Goal: Transaction & Acquisition: Purchase product/service

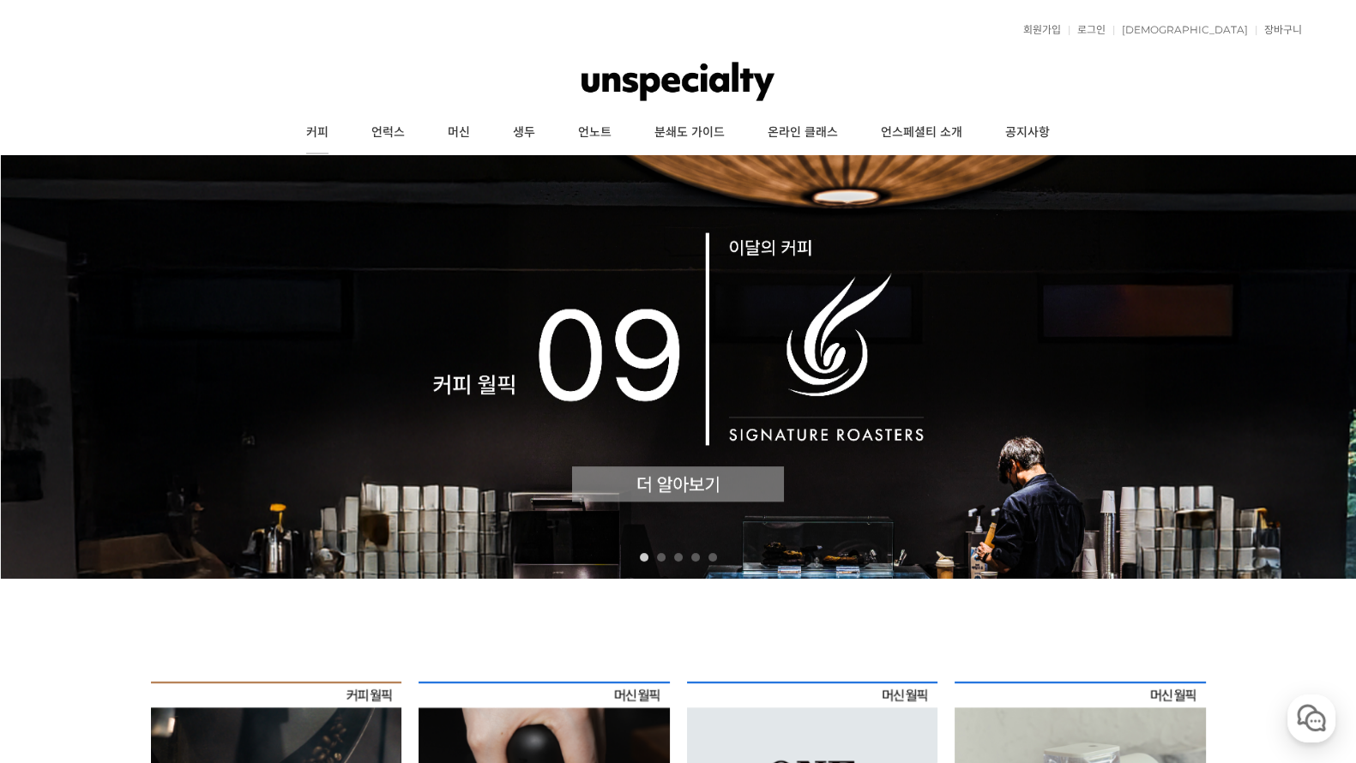
click at [334, 135] on link "커피" at bounding box center [317, 132] width 65 height 43
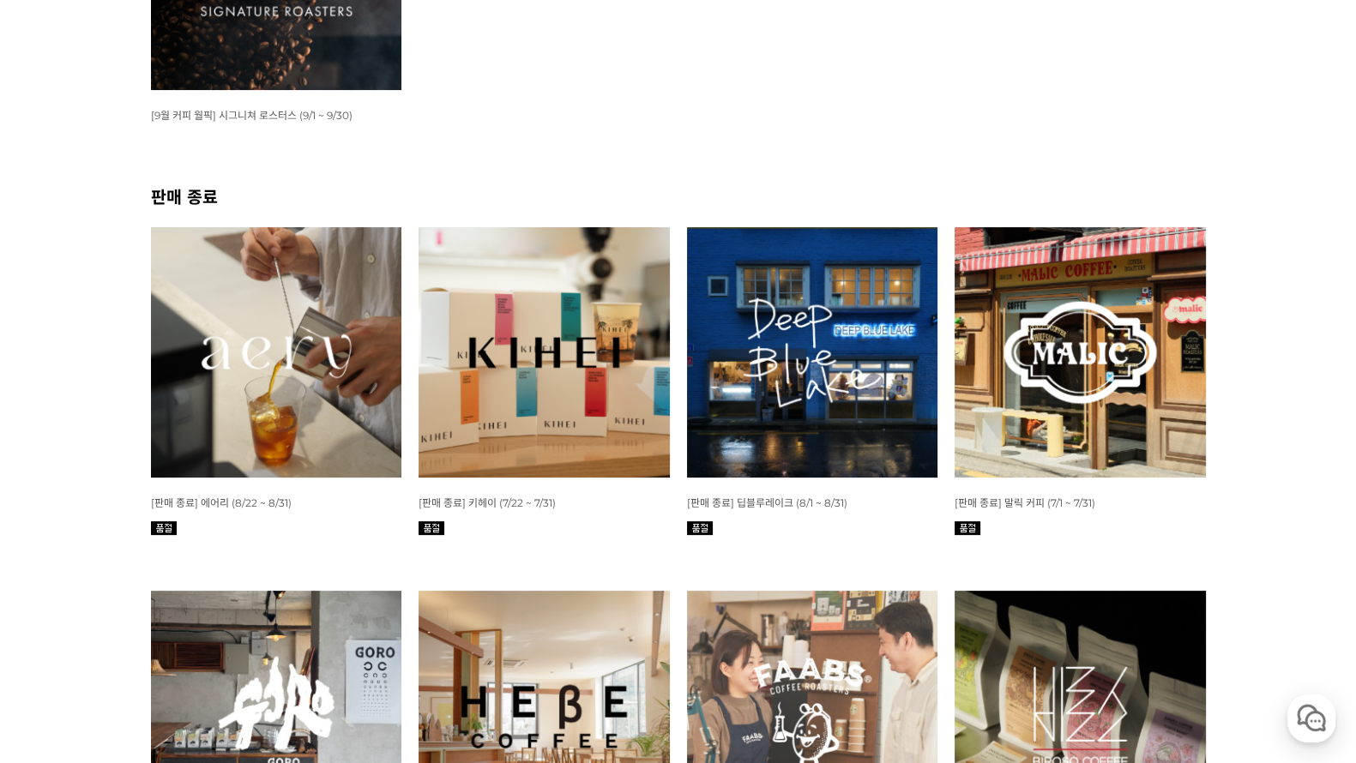
scroll to position [643, 0]
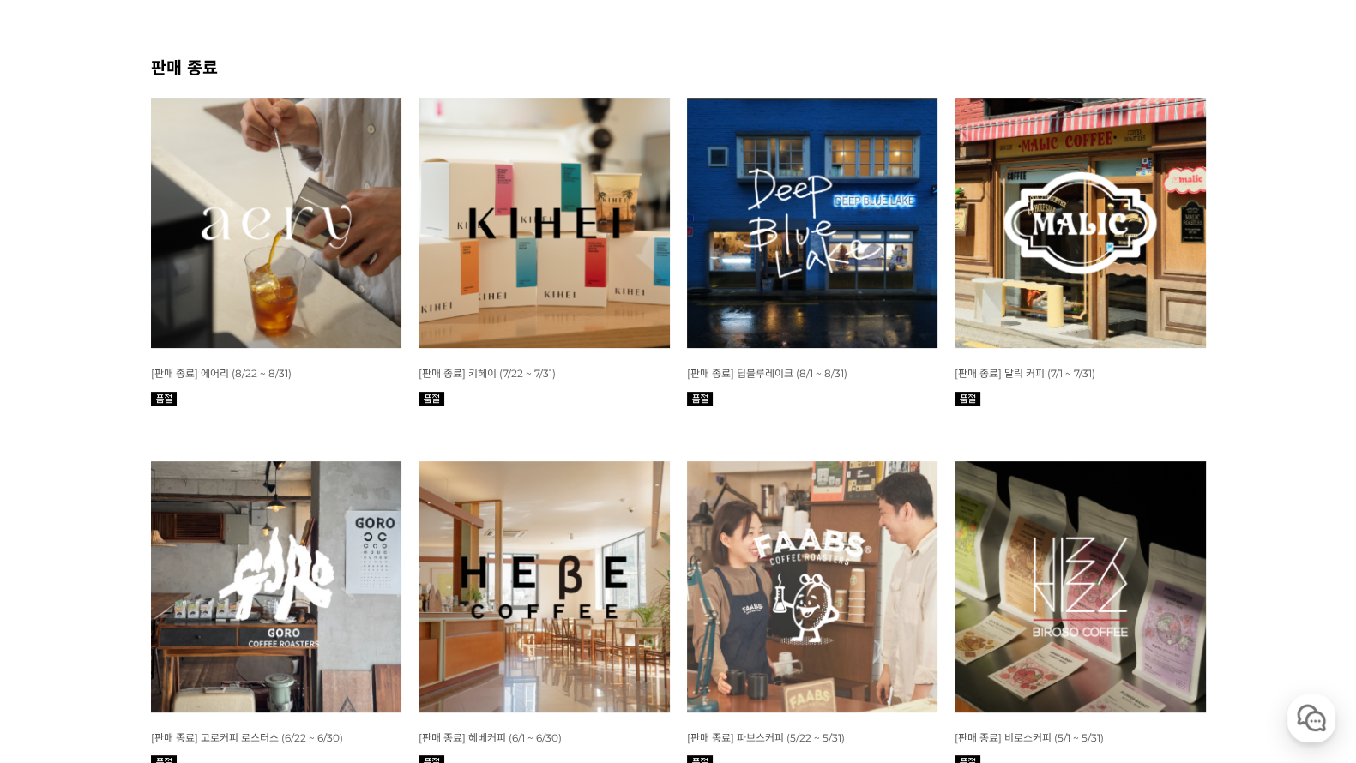
click at [1078, 228] on img at bounding box center [1079, 223] width 251 height 251
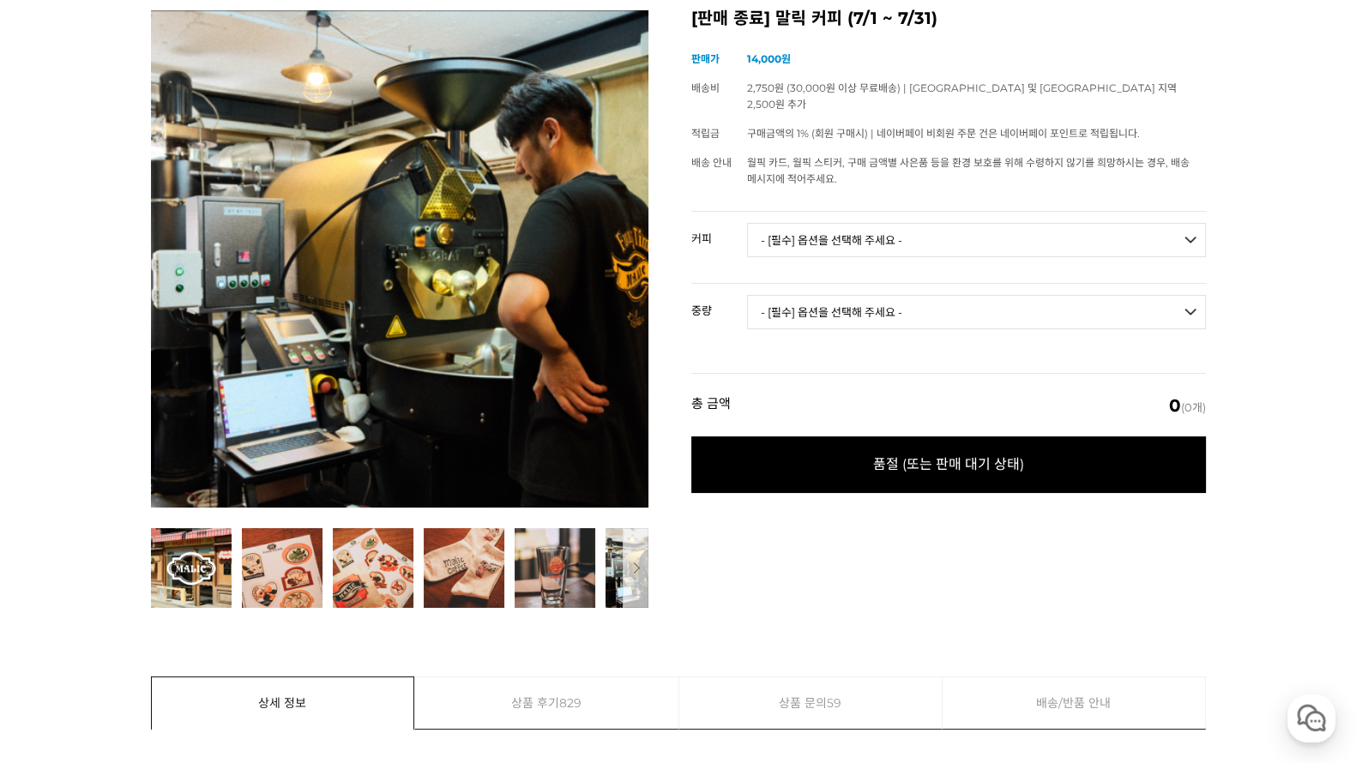
drag, startPoint x: 514, startPoint y: 304, endPoint x: 184, endPoint y: 292, distance: 330.3
click at [184, 292] on img at bounding box center [399, 258] width 497 height 497
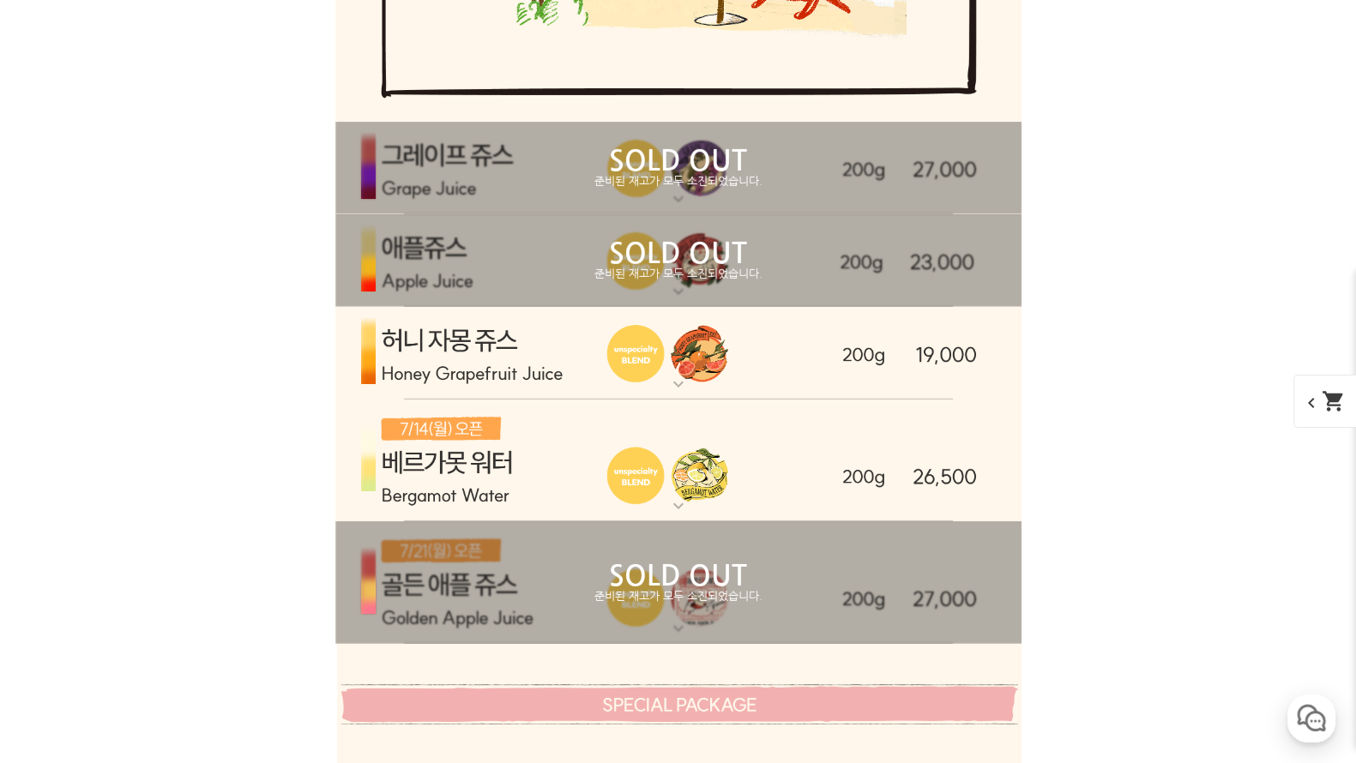
scroll to position [6644, 0]
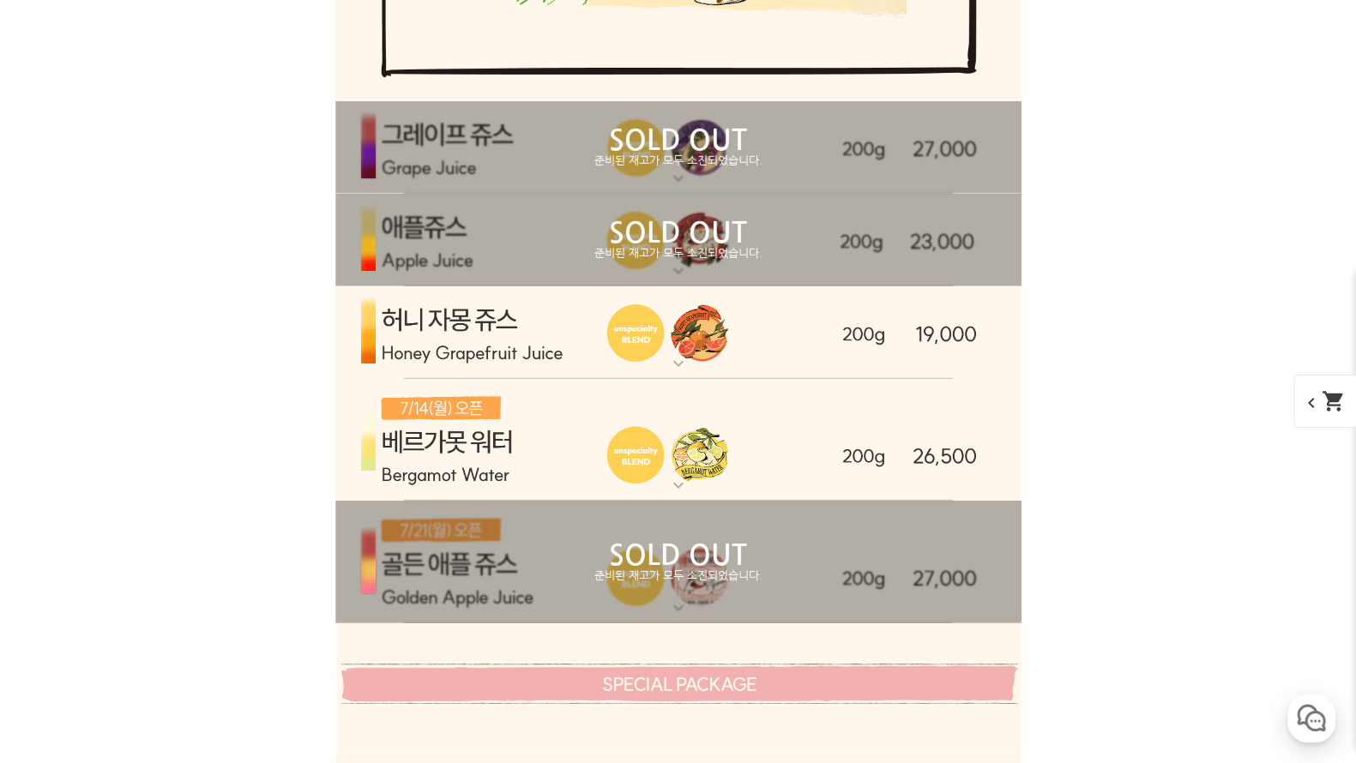
click at [801, 345] on img at bounding box center [678, 332] width 686 height 93
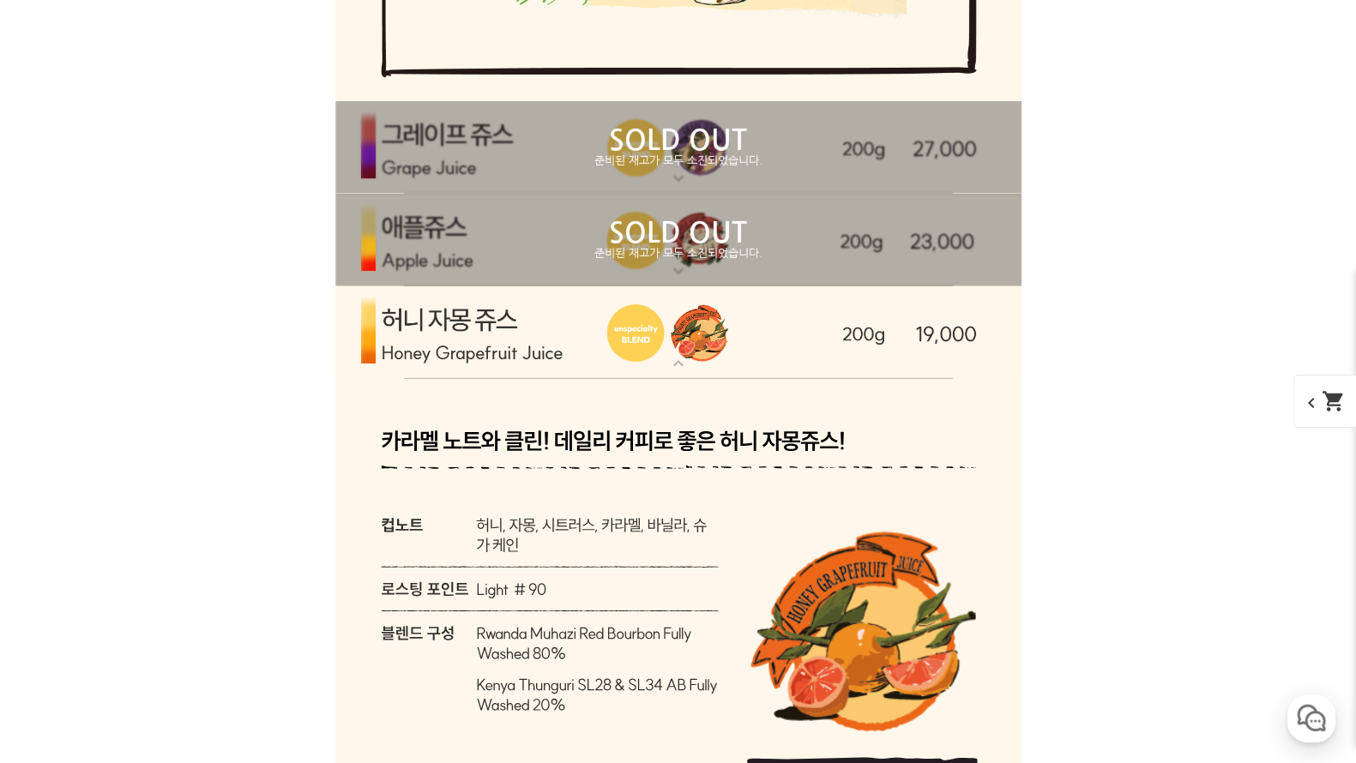
click at [747, 348] on img at bounding box center [678, 332] width 686 height 93
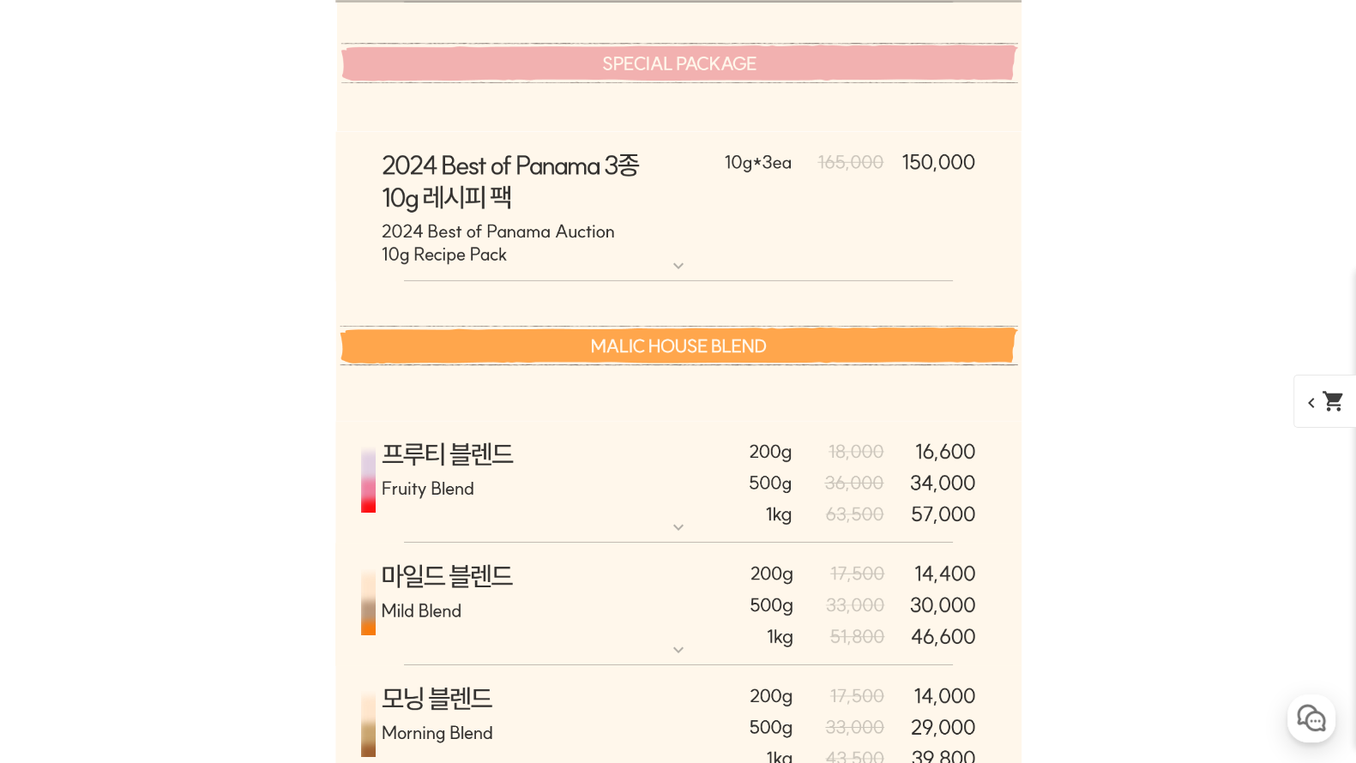
scroll to position [6751, 0]
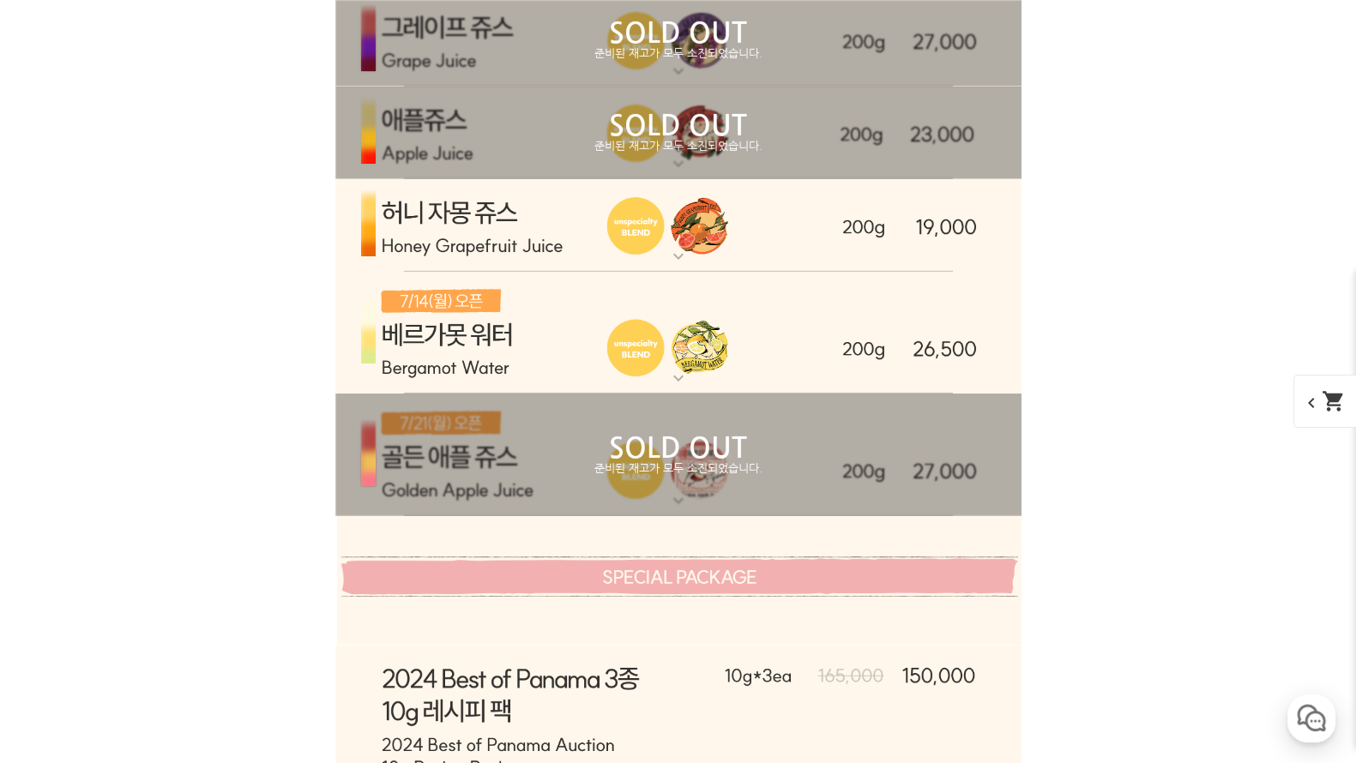
click at [700, 490] on div "SOLD OUT 준비된 재고가 모두 소진되었습니다." at bounding box center [678, 455] width 686 height 123
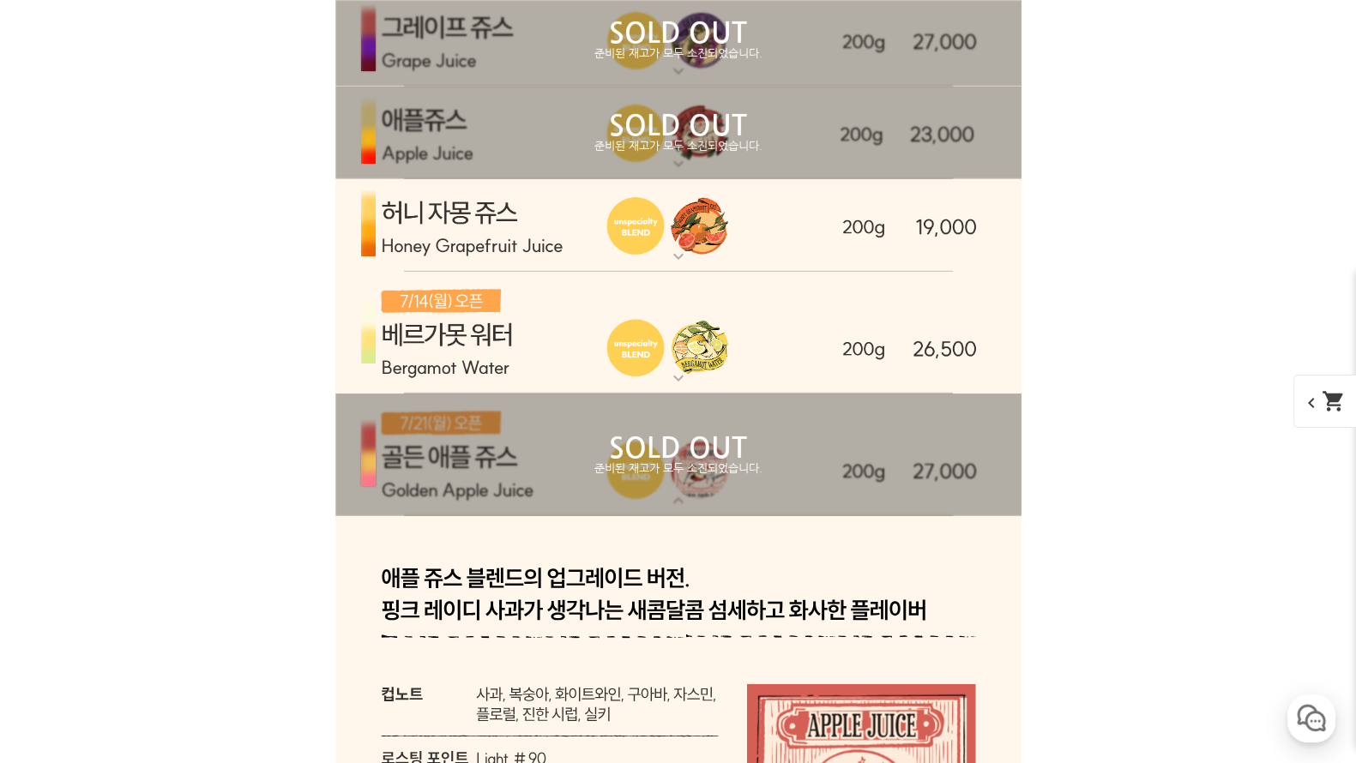
click at [710, 490] on div "SOLD OUT 준비된 재고가 모두 소진되었습니다." at bounding box center [678, 455] width 686 height 123
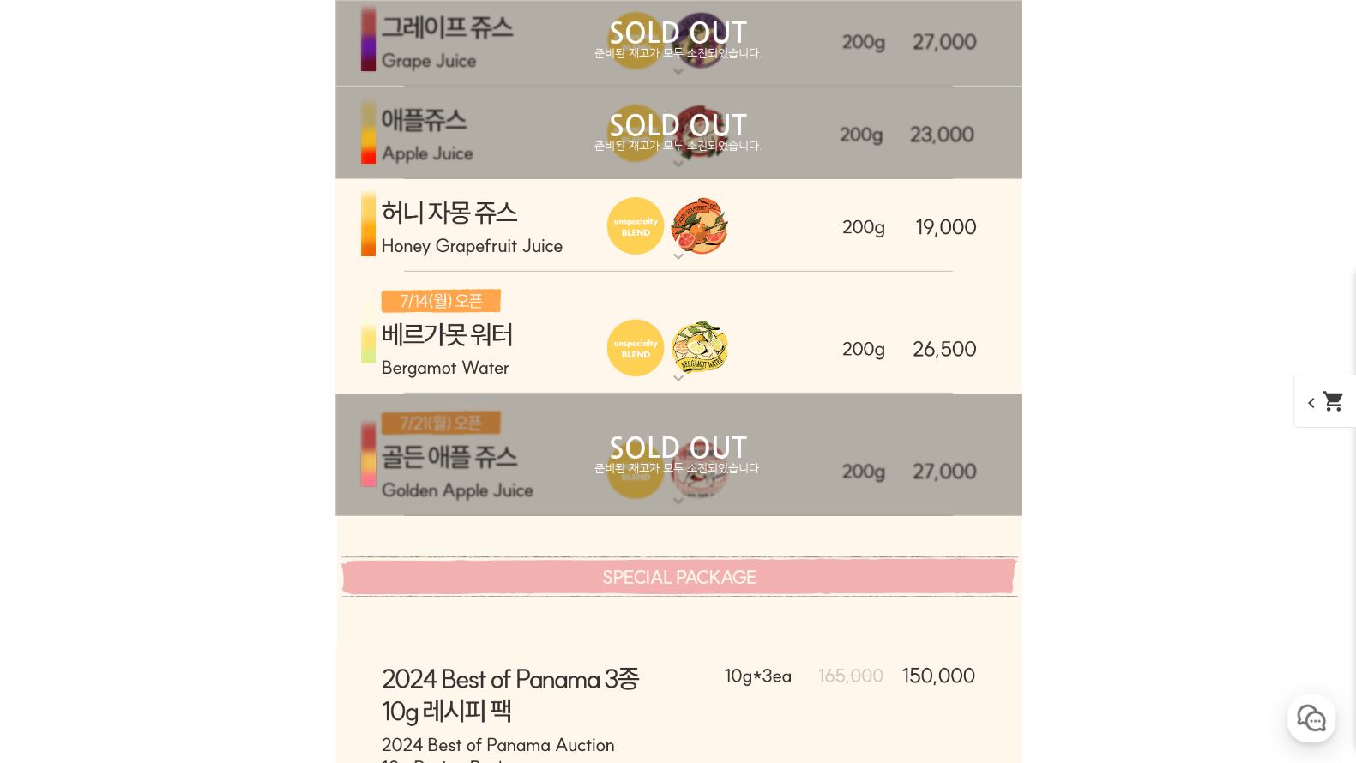
click at [711, 140] on p "SOLD OUT" at bounding box center [678, 125] width 686 height 27
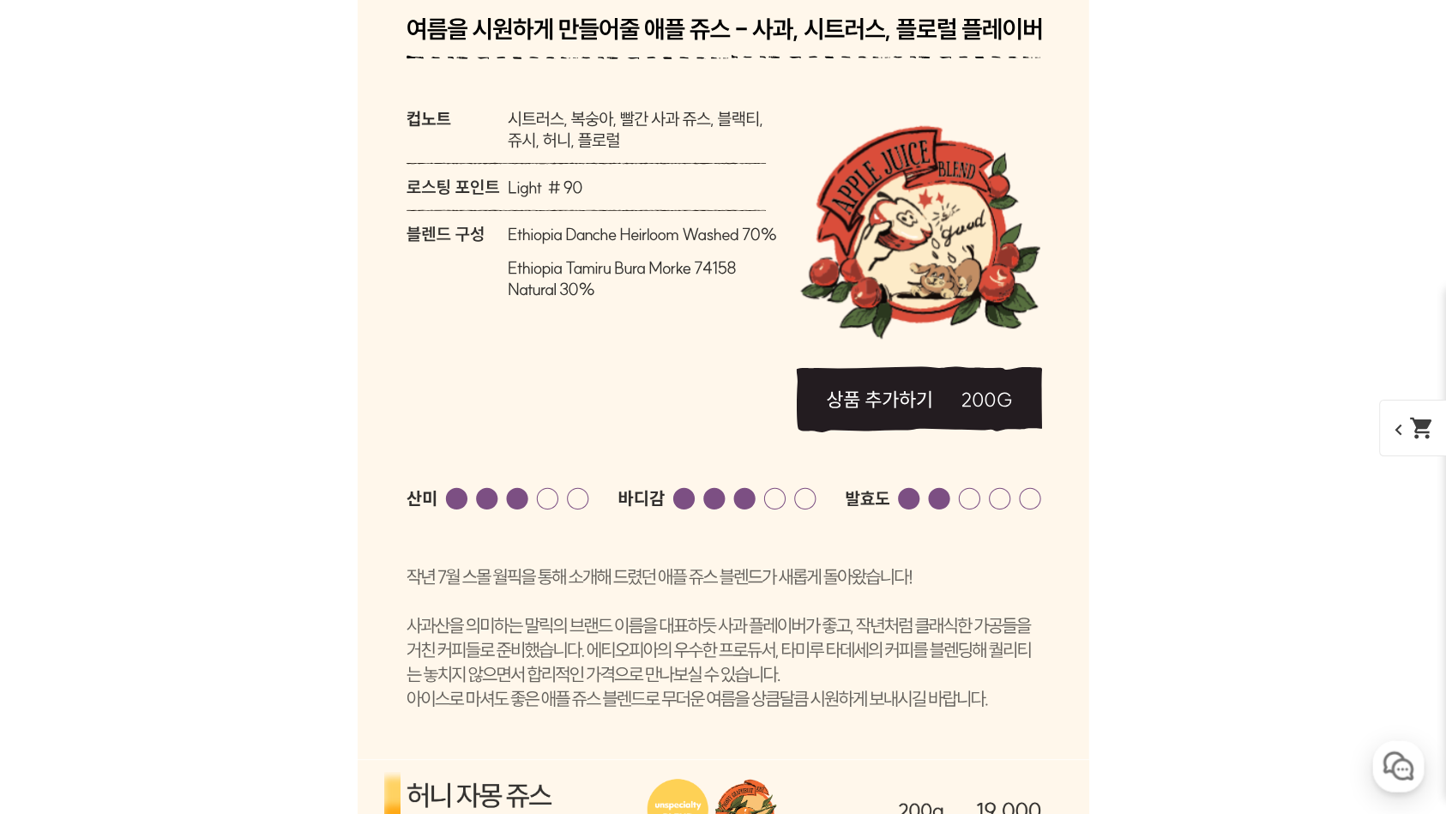
scroll to position [6966, 0]
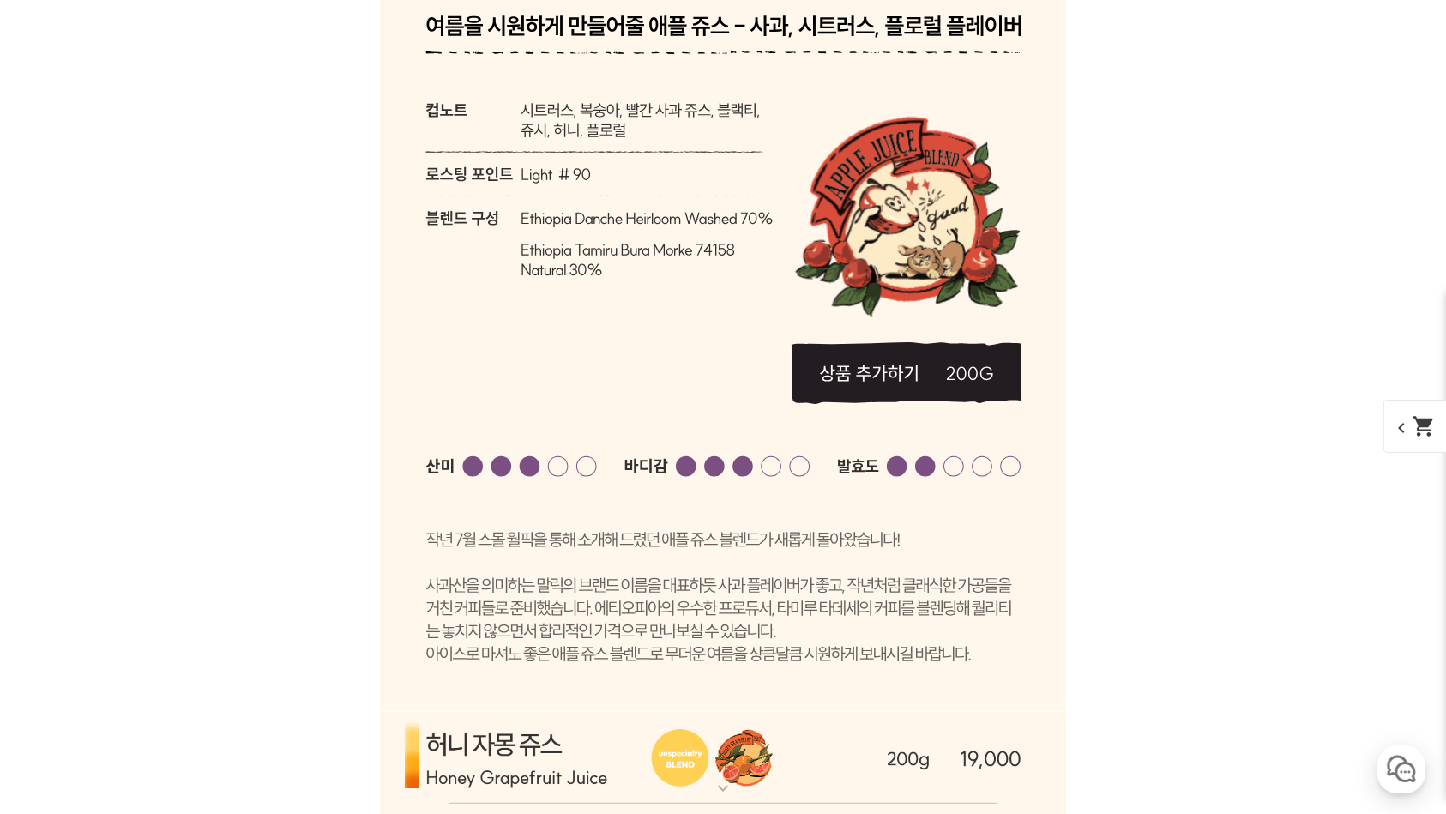
click at [1181, 572] on div "게시글 신고하기 신고사유 관련없는 내용 욕설/비방 개인정보유출 광고/홍보글 기타 신고해주신 내용은 쇼핑몰 운영자의 검토 후 내부 운영 정책에 …" at bounding box center [722, 87] width 1055 height 12326
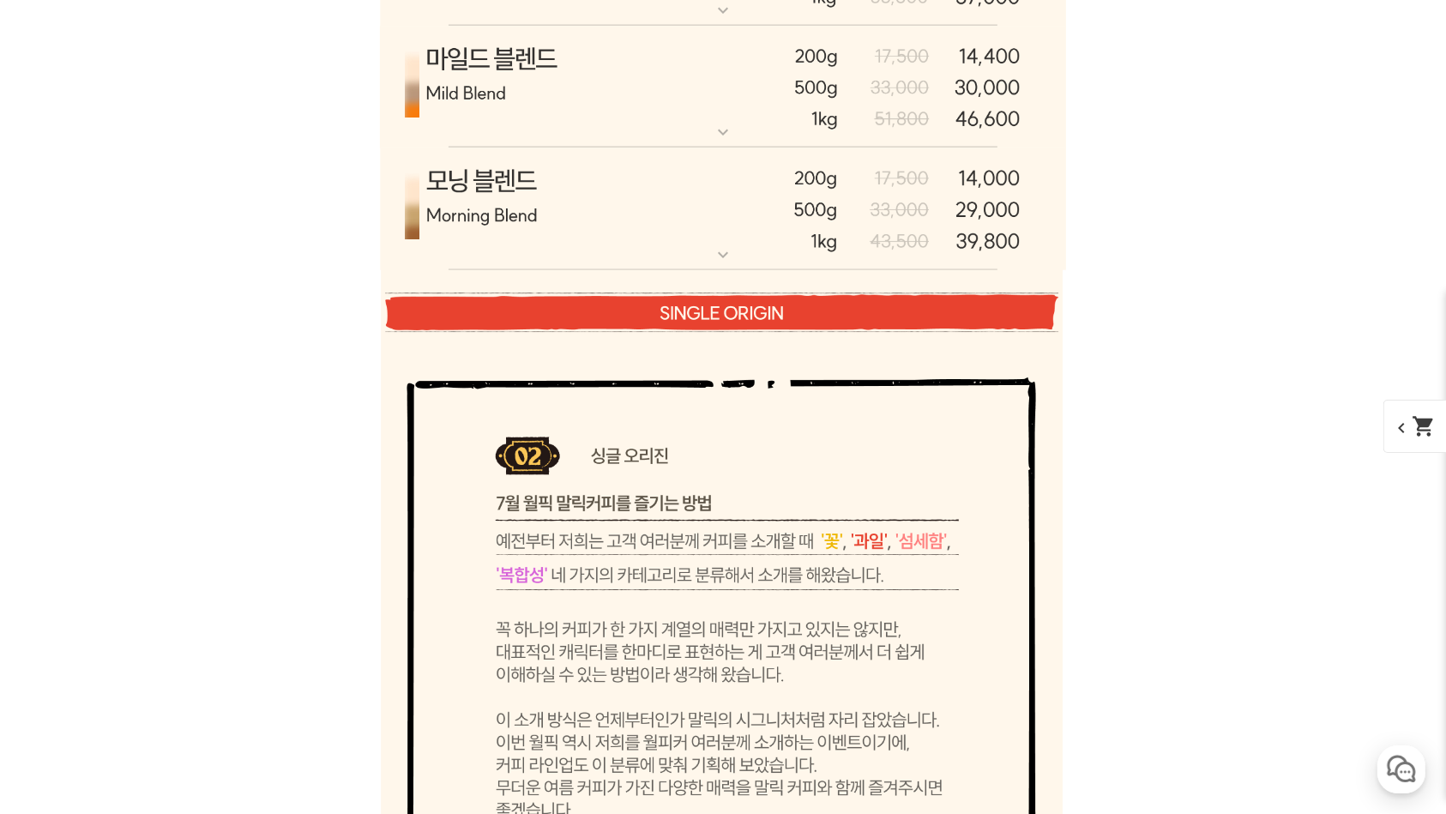
scroll to position [8338, 0]
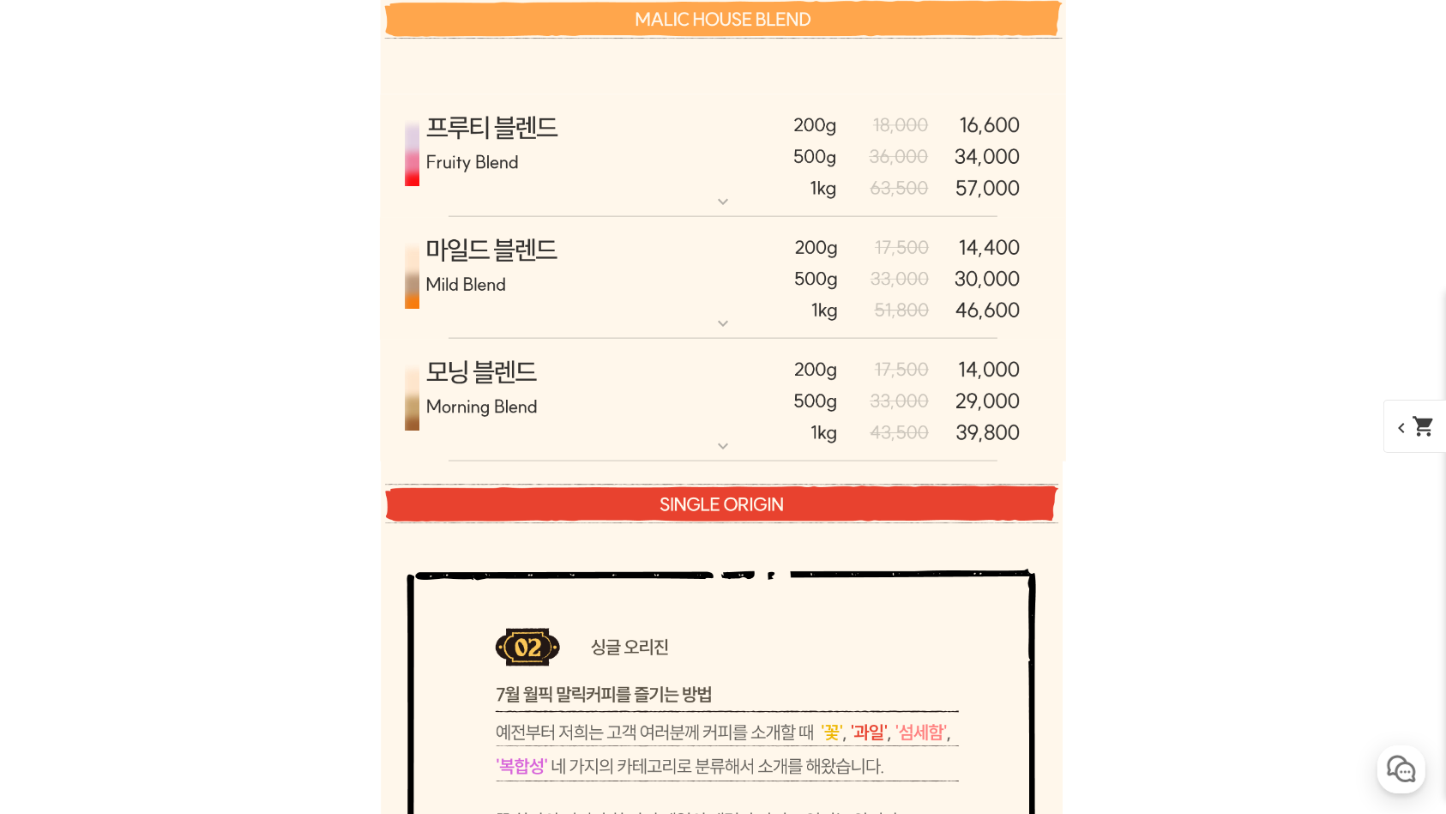
click at [672, 305] on img at bounding box center [723, 278] width 686 height 123
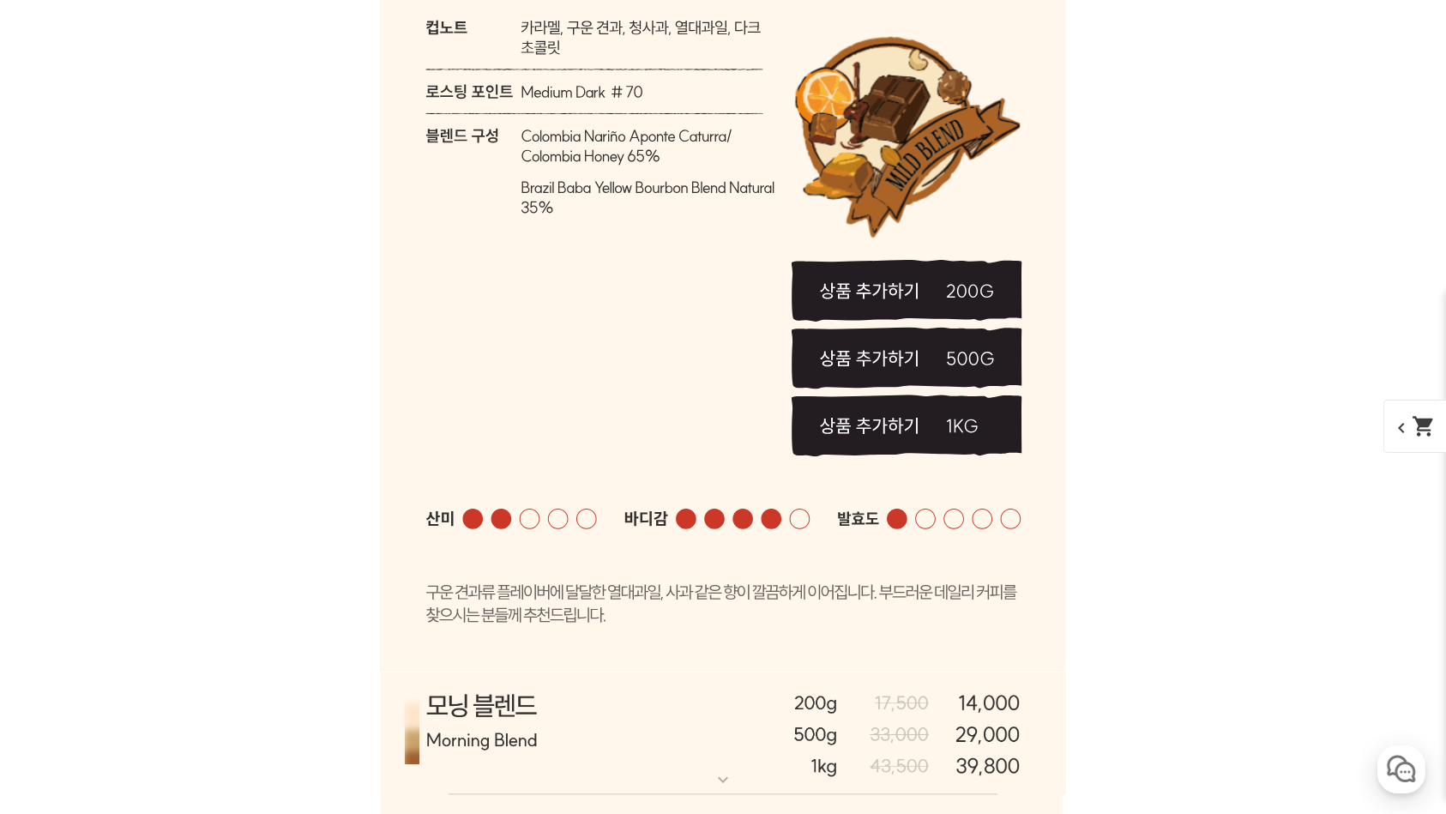
scroll to position [8681, 0]
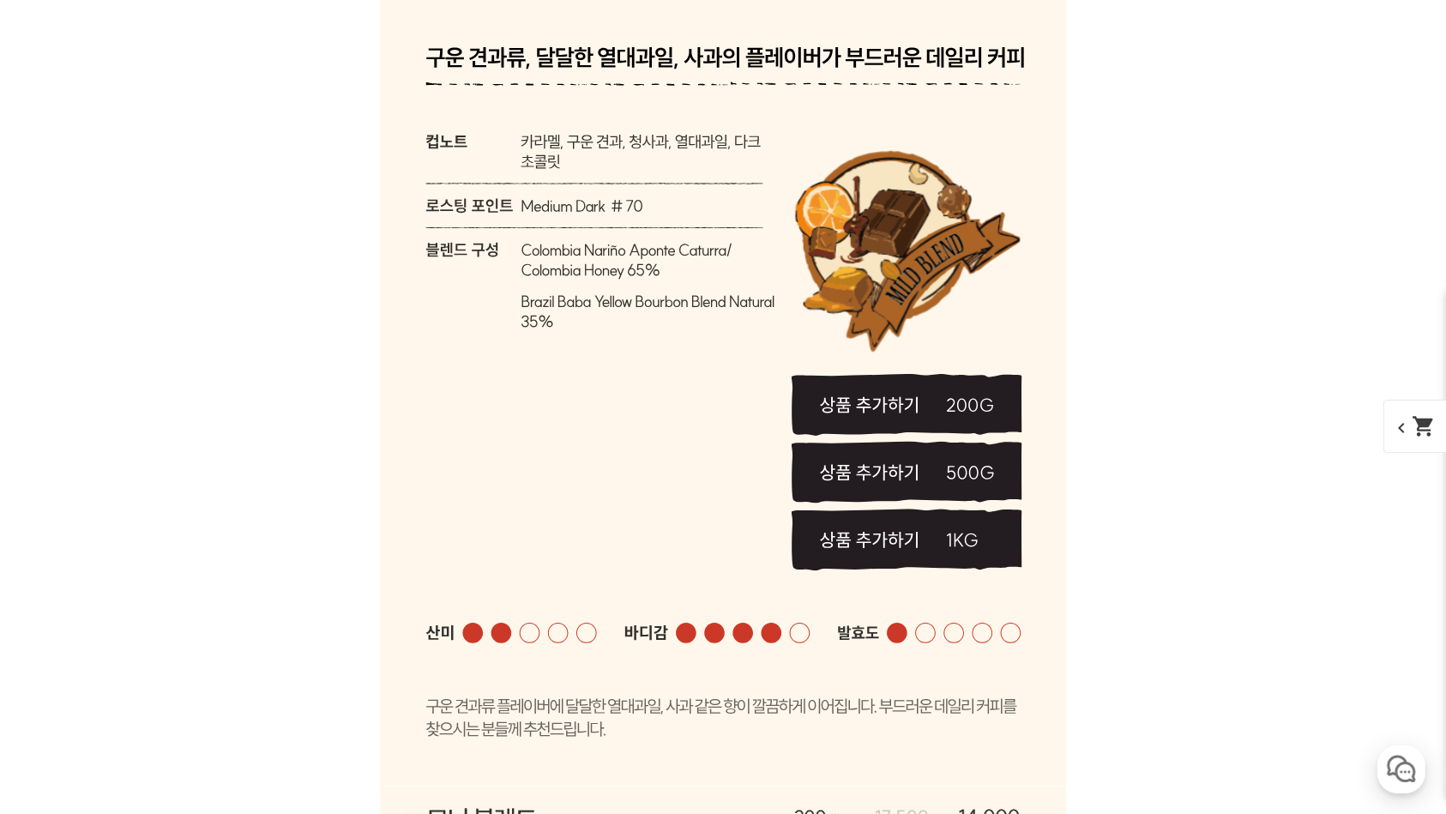
drag, startPoint x: 95, startPoint y: 625, endPoint x: 114, endPoint y: 622, distance: 19.2
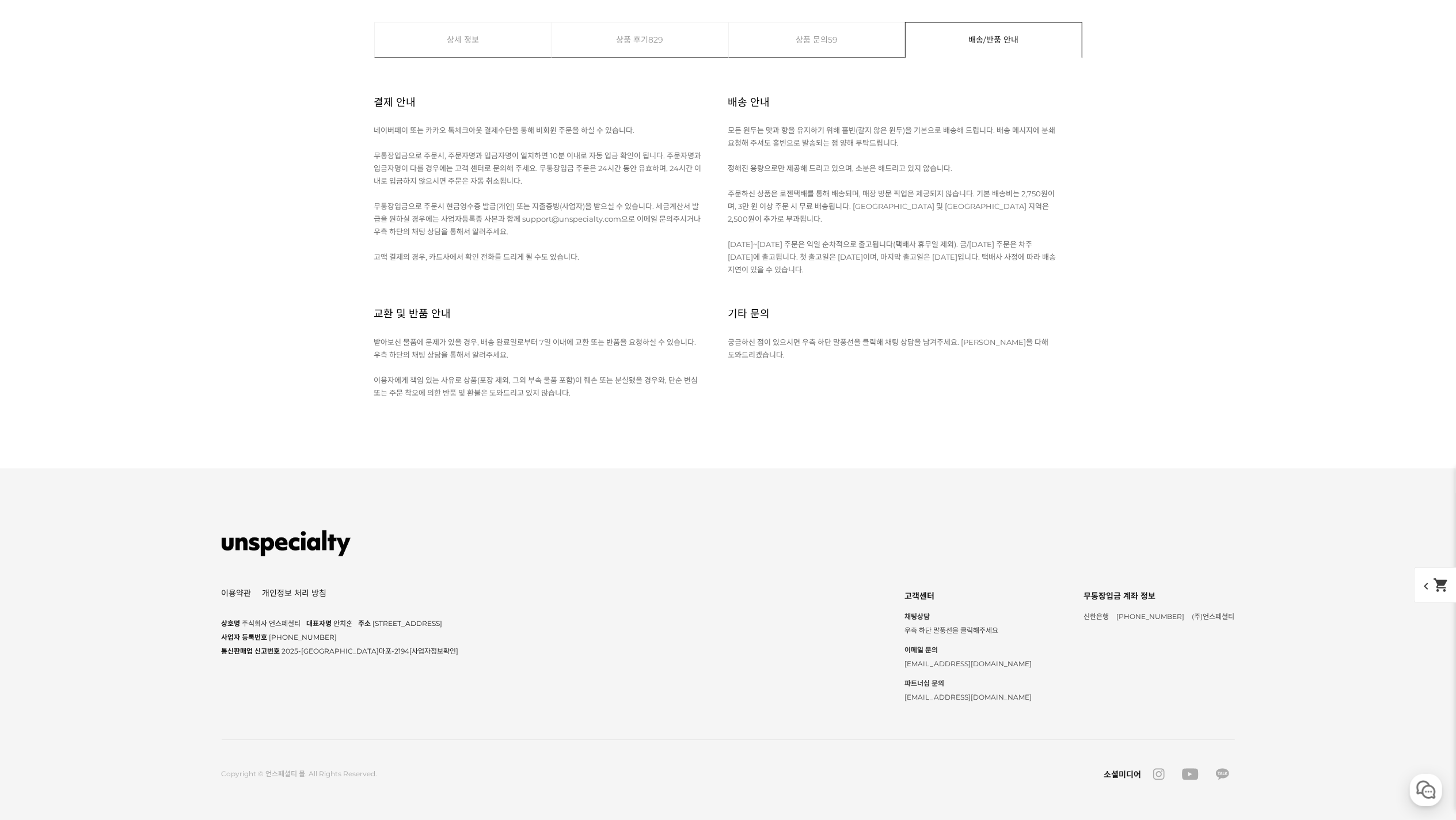
scroll to position [25572, 0]
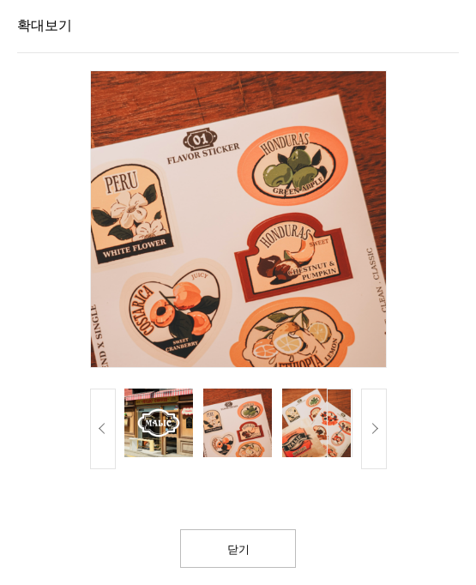
click at [249, 406] on img at bounding box center [237, 422] width 69 height 69
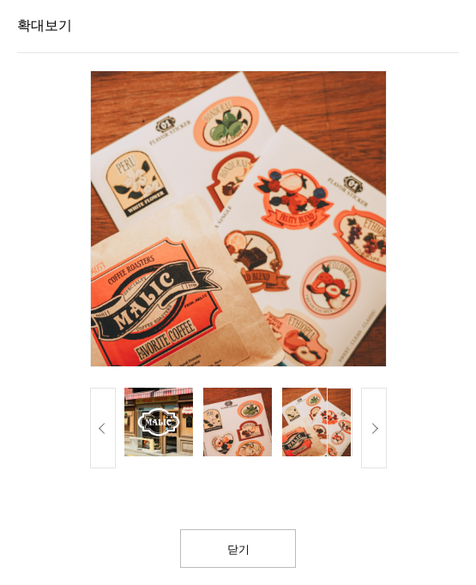
click at [377, 423] on button "다음" at bounding box center [374, 428] width 26 height 81
click at [377, 426] on button "다음" at bounding box center [374, 428] width 26 height 81
click at [377, 432] on button "다음" at bounding box center [374, 428] width 26 height 81
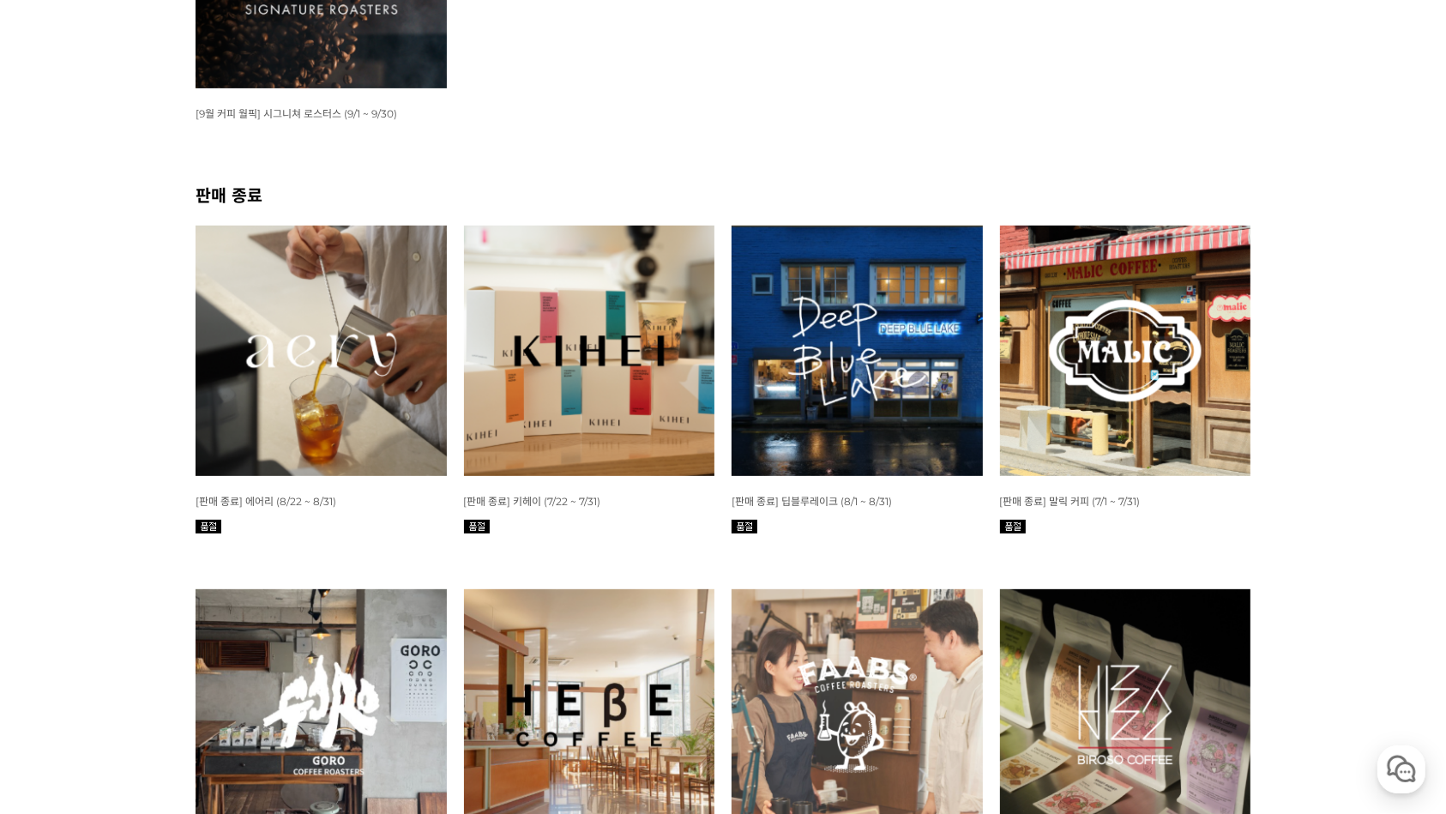
scroll to position [475, 0]
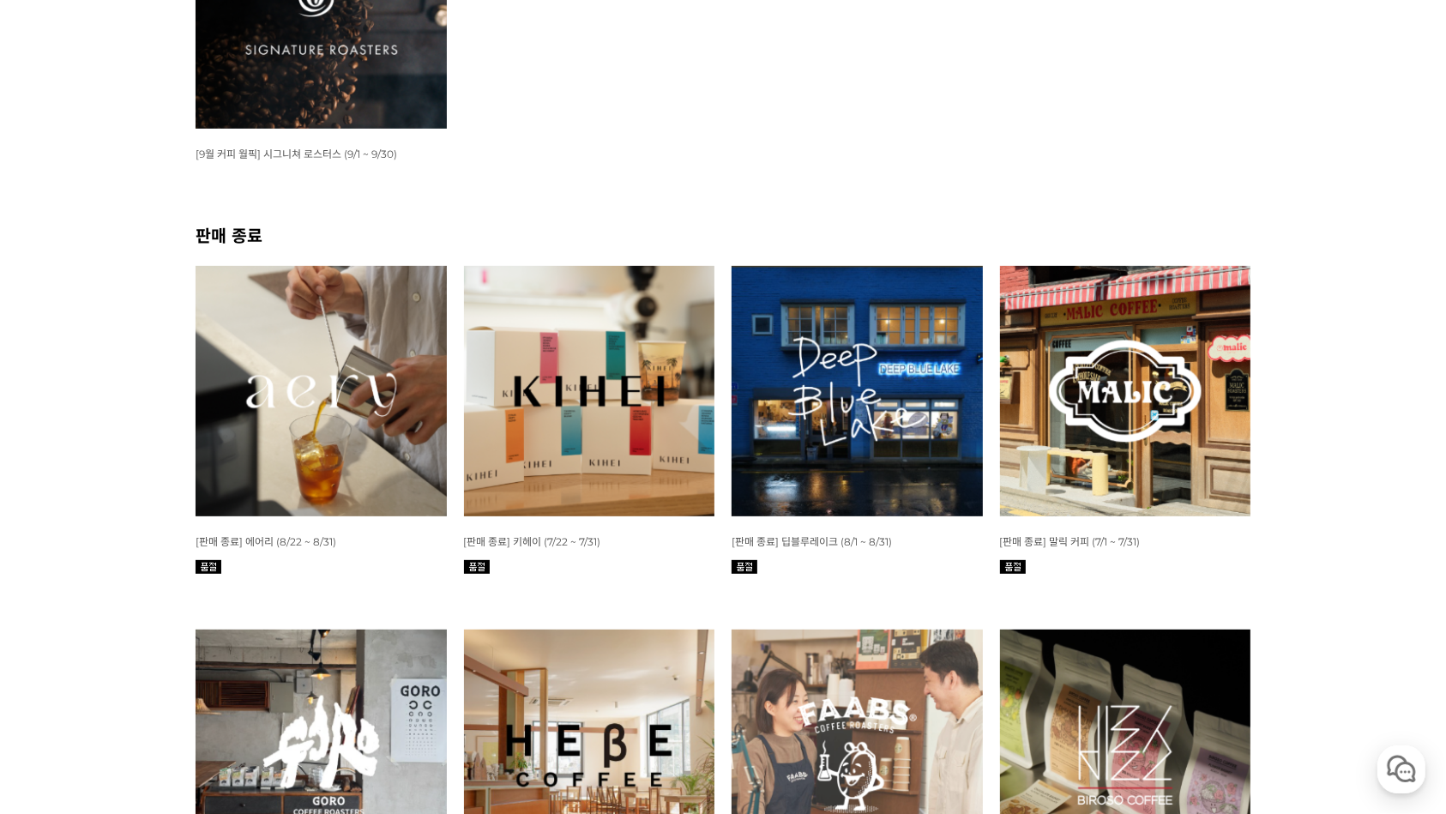
click at [842, 367] on img at bounding box center [856, 391] width 251 height 251
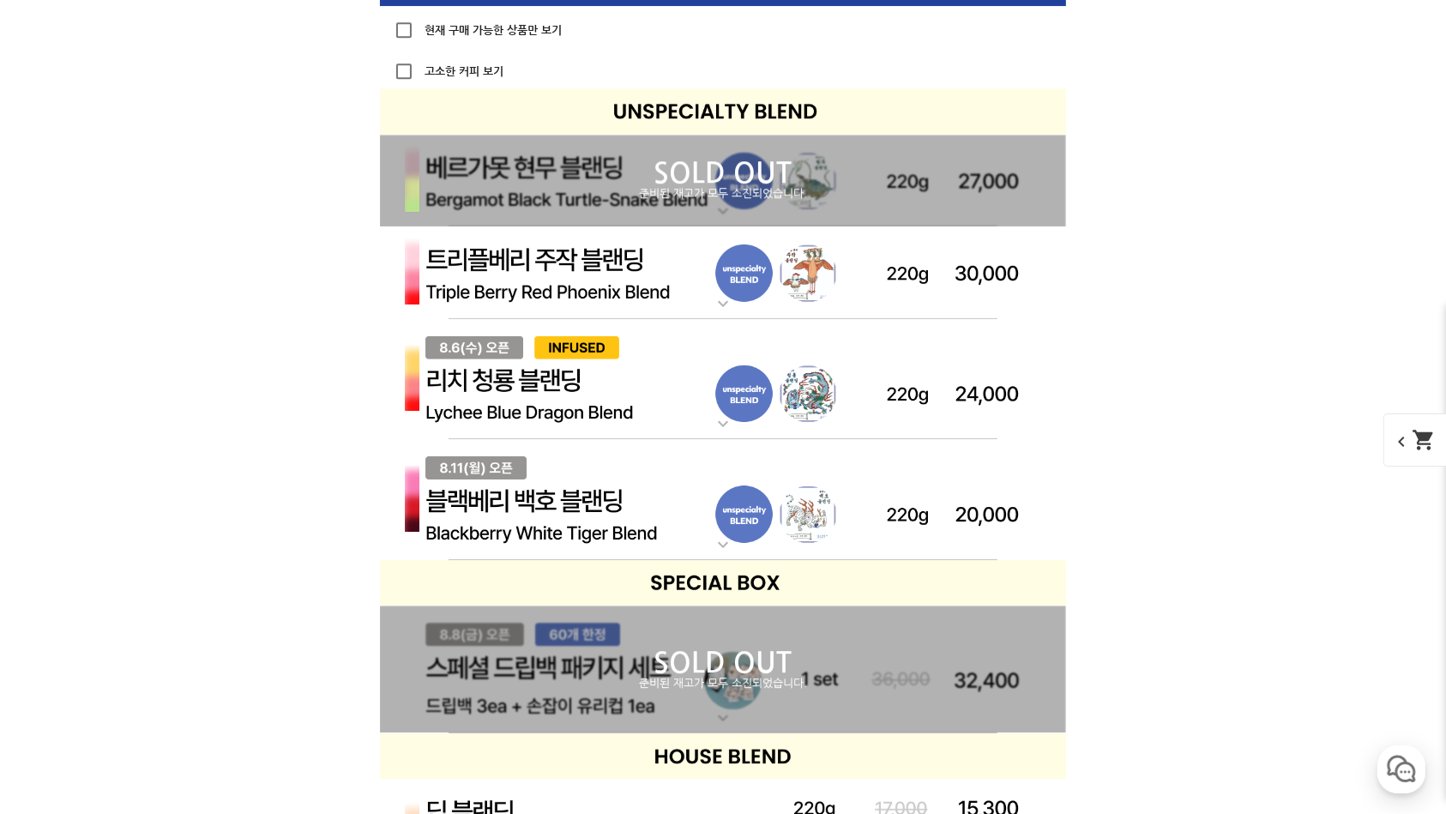
scroll to position [5122, 0]
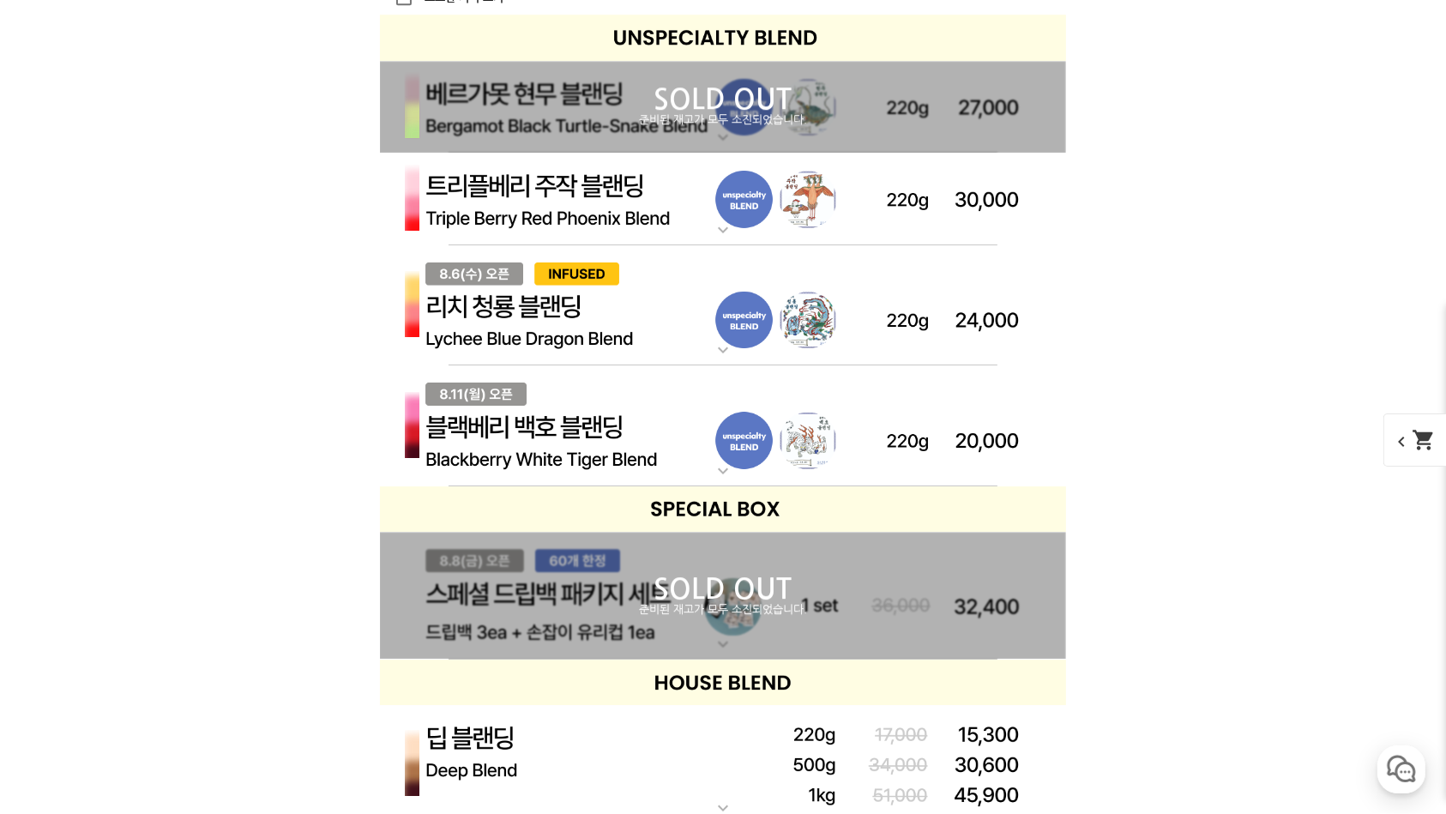
click at [679, 458] on img at bounding box center [723, 426] width 686 height 122
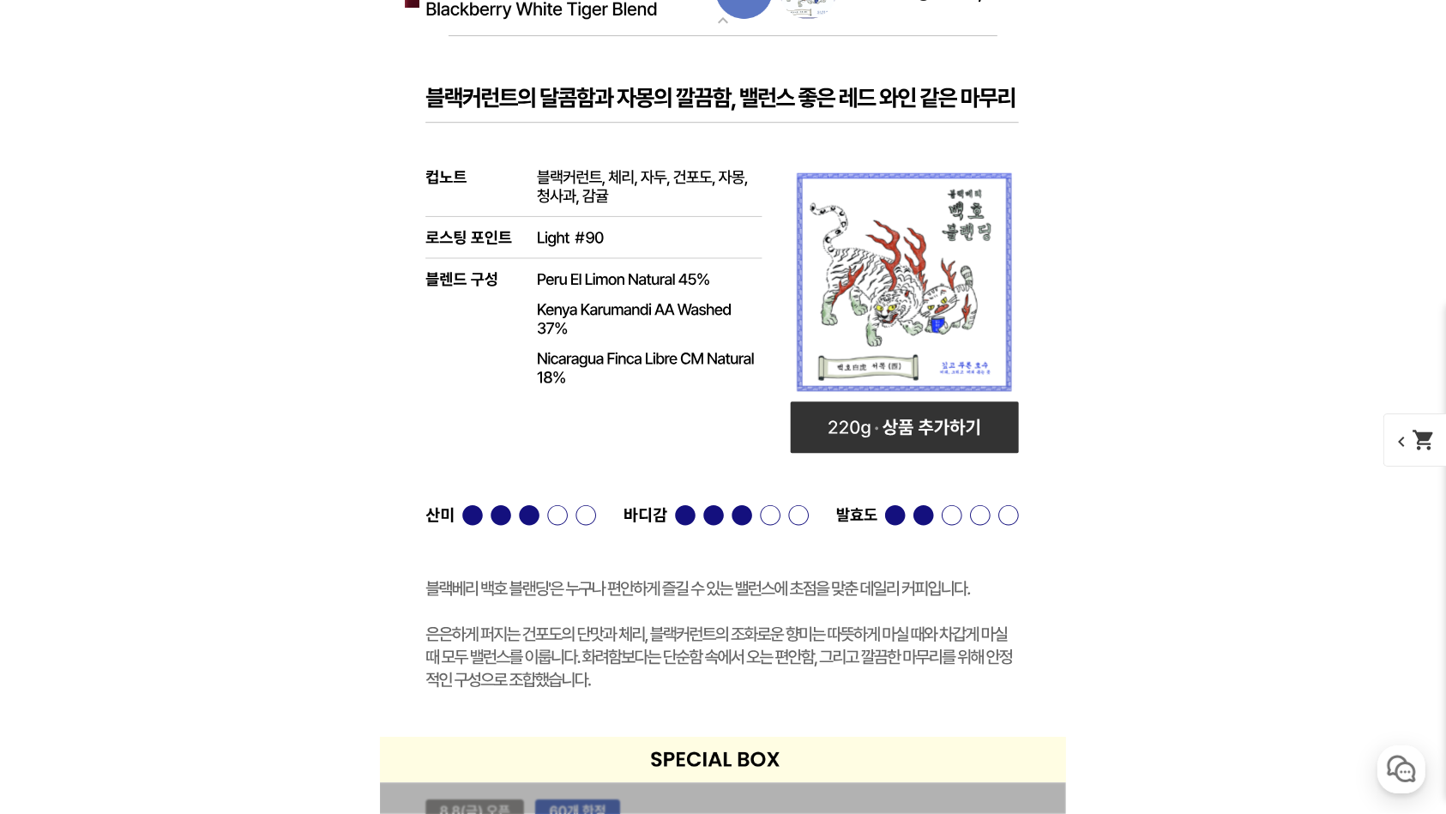
scroll to position [5579, 0]
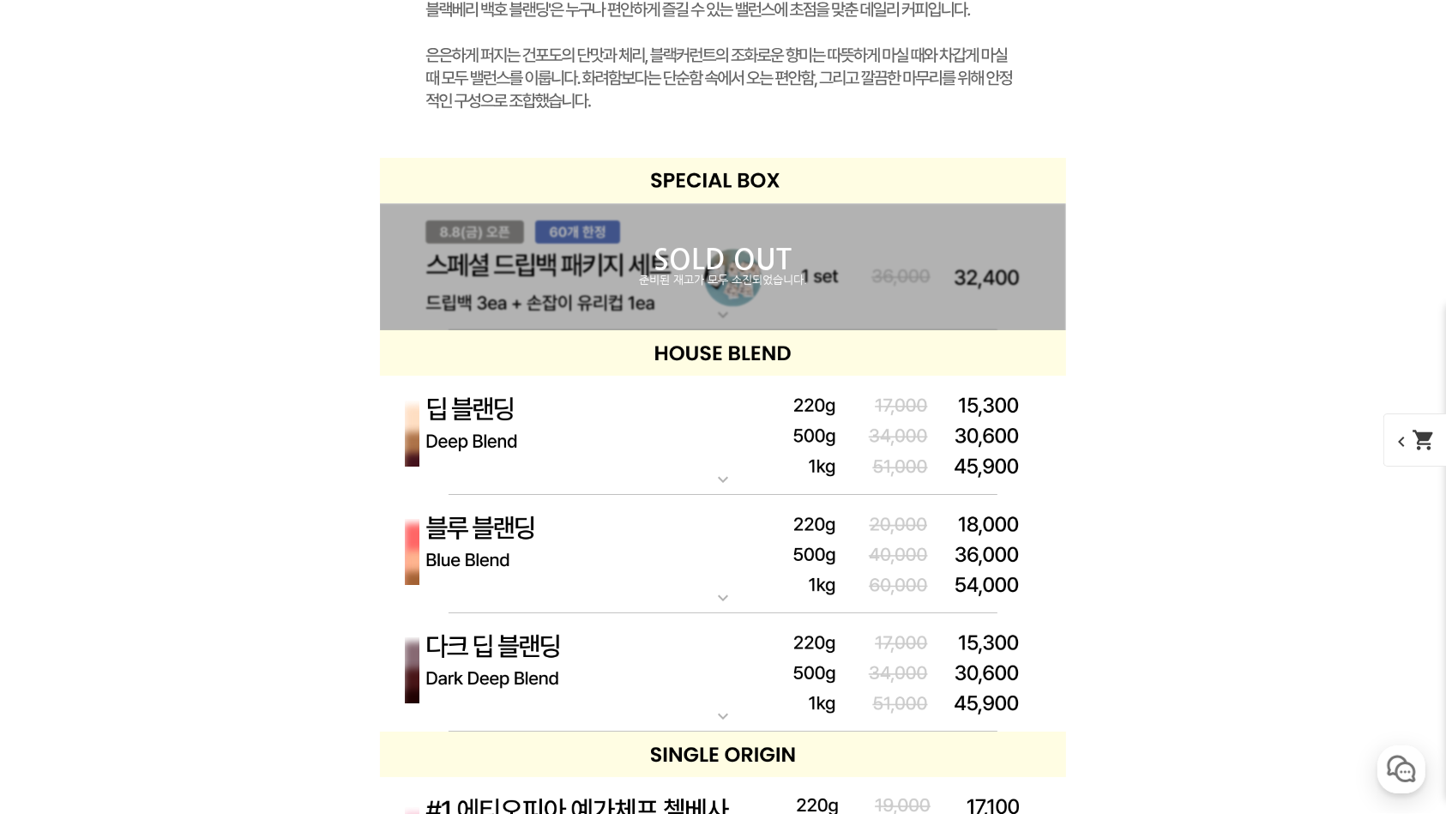
scroll to position [6265, 0]
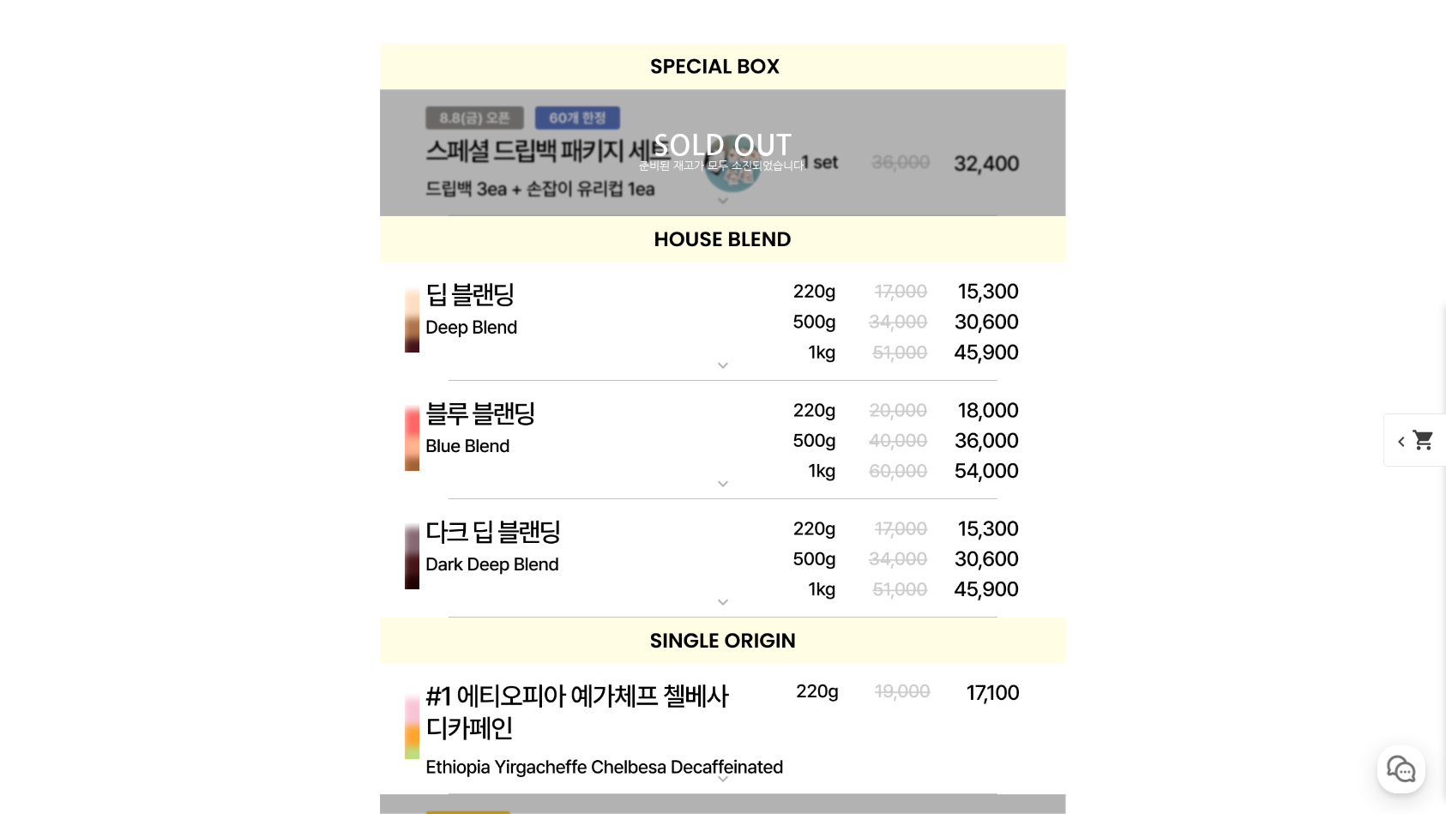
click at [742, 356] on img at bounding box center [723, 320] width 686 height 119
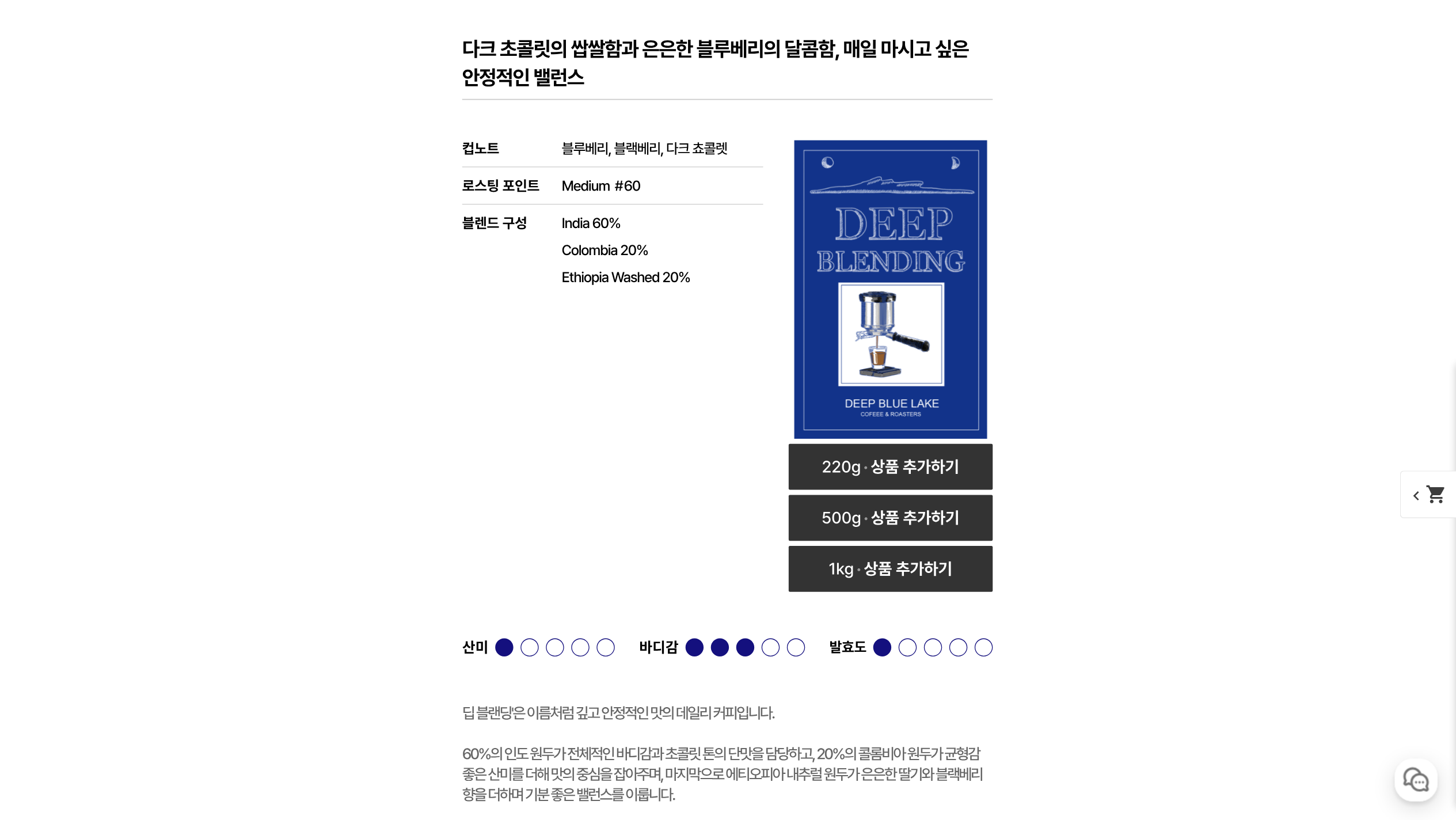
scroll to position [4467, 0]
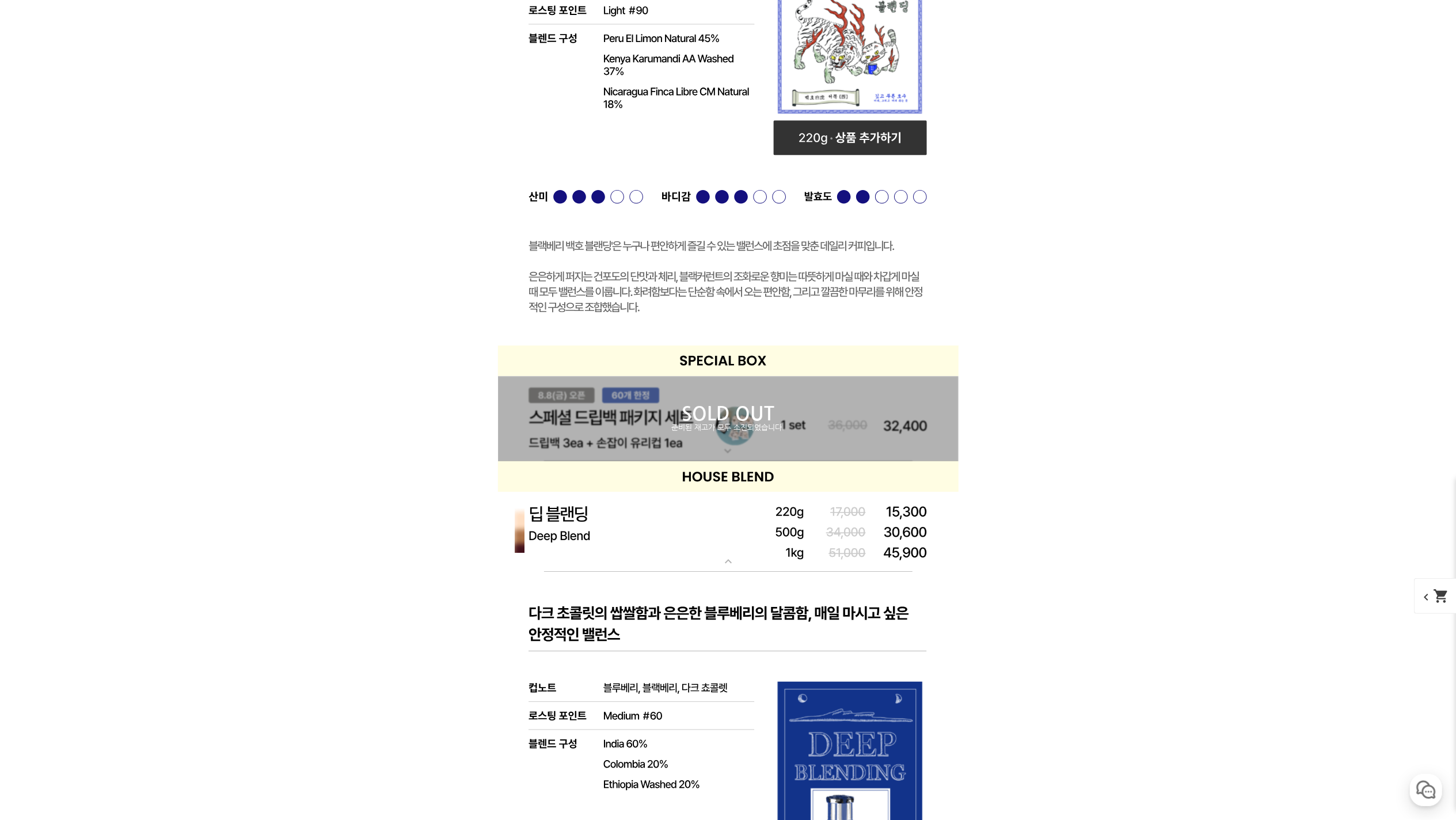
scroll to position [4007, 0]
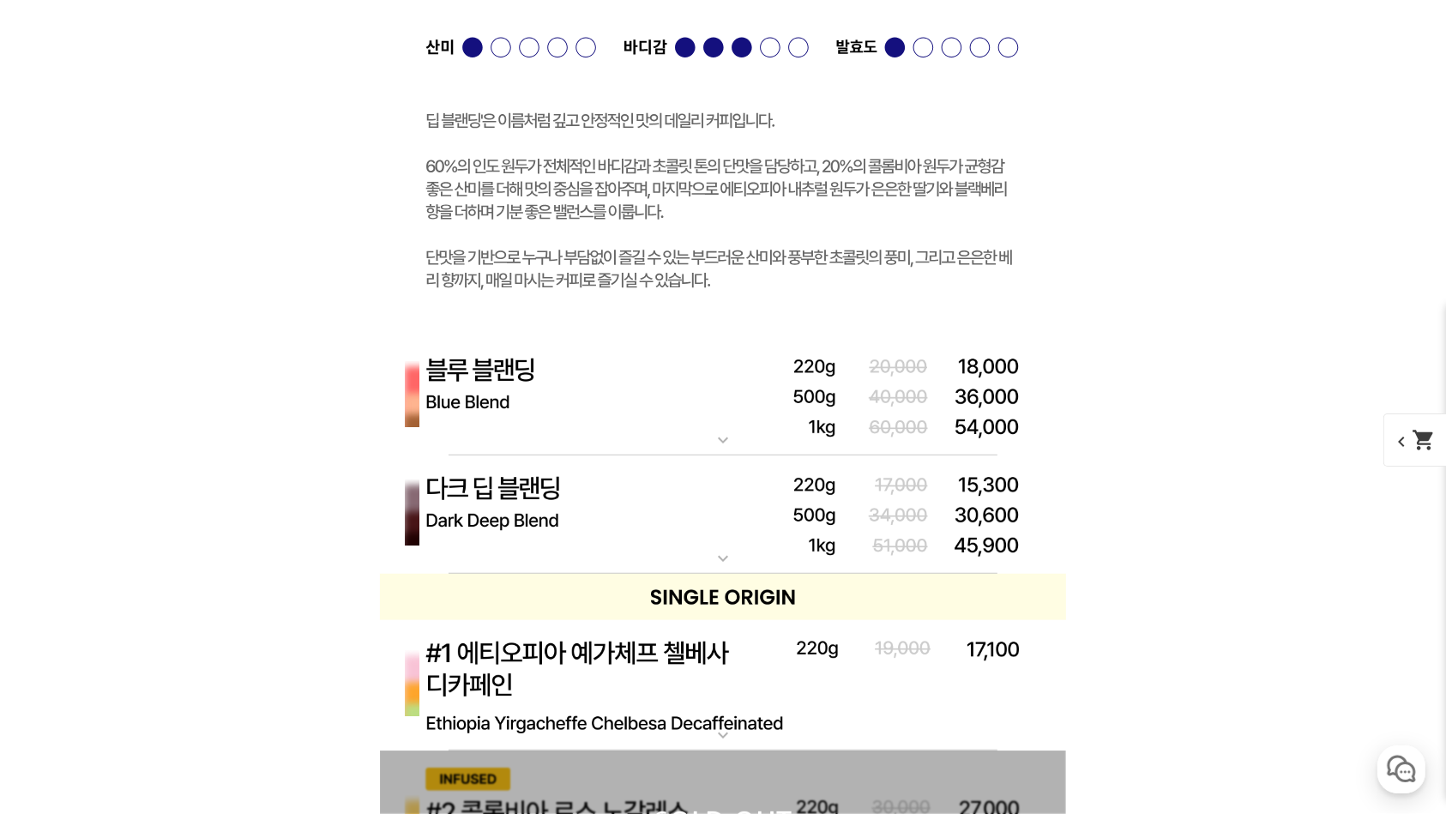
scroll to position [7338, 0]
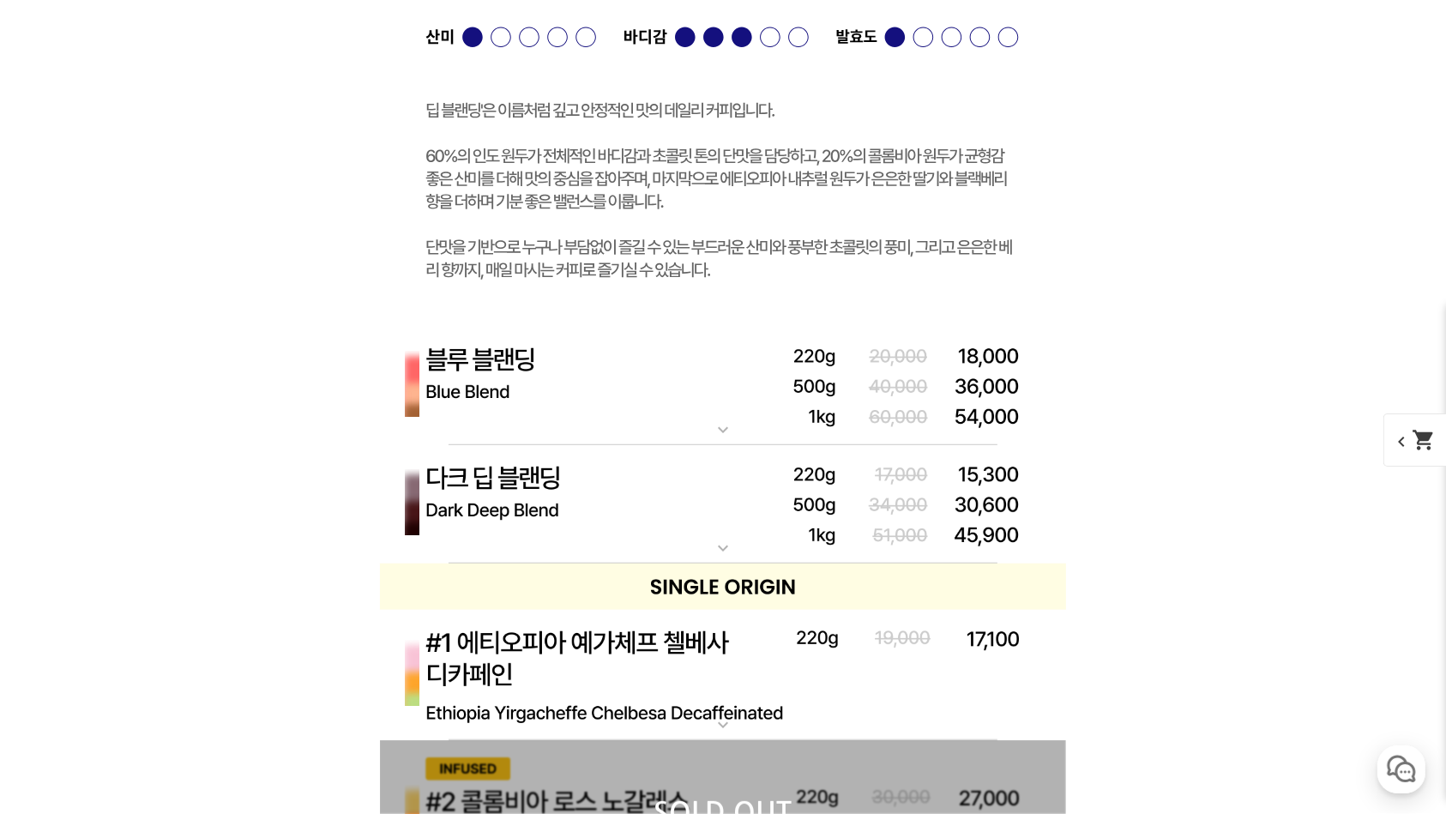
click at [692, 407] on img at bounding box center [723, 386] width 686 height 119
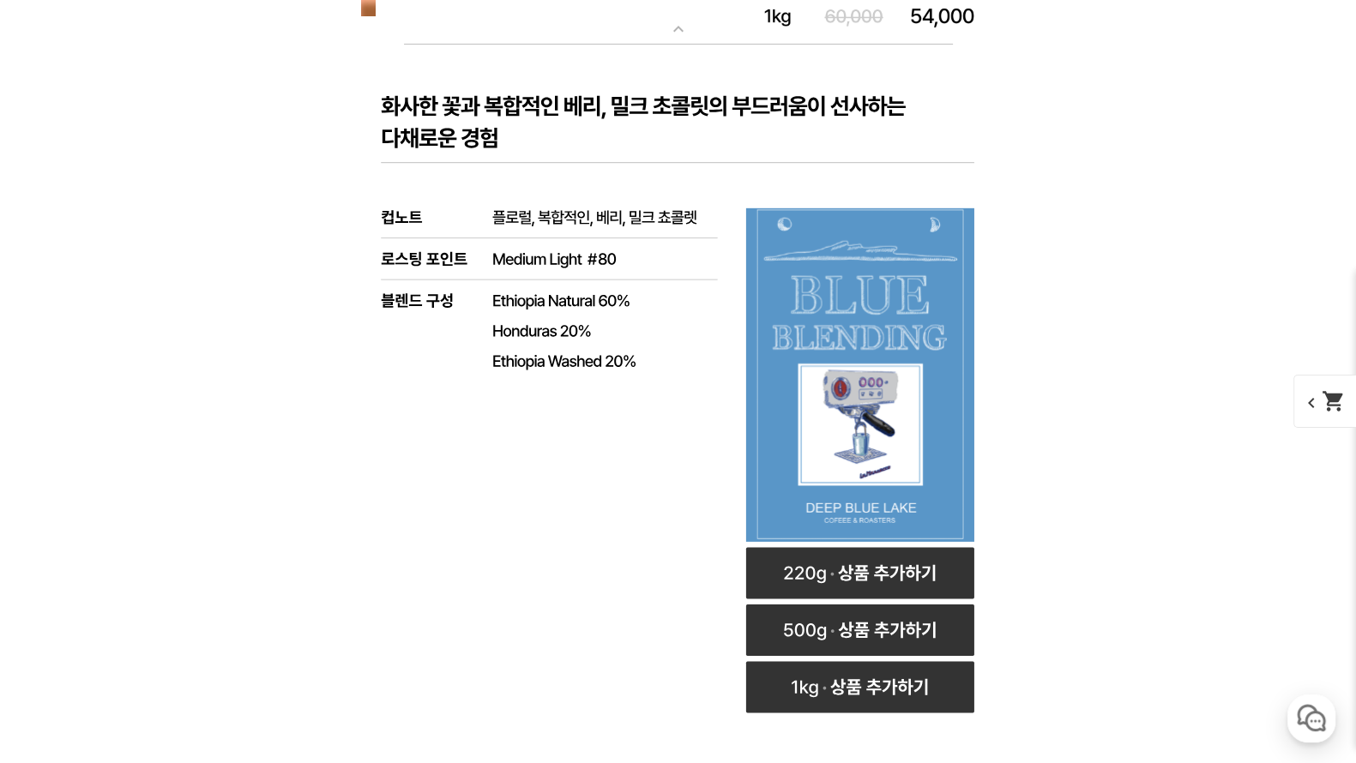
scroll to position [7096, 0]
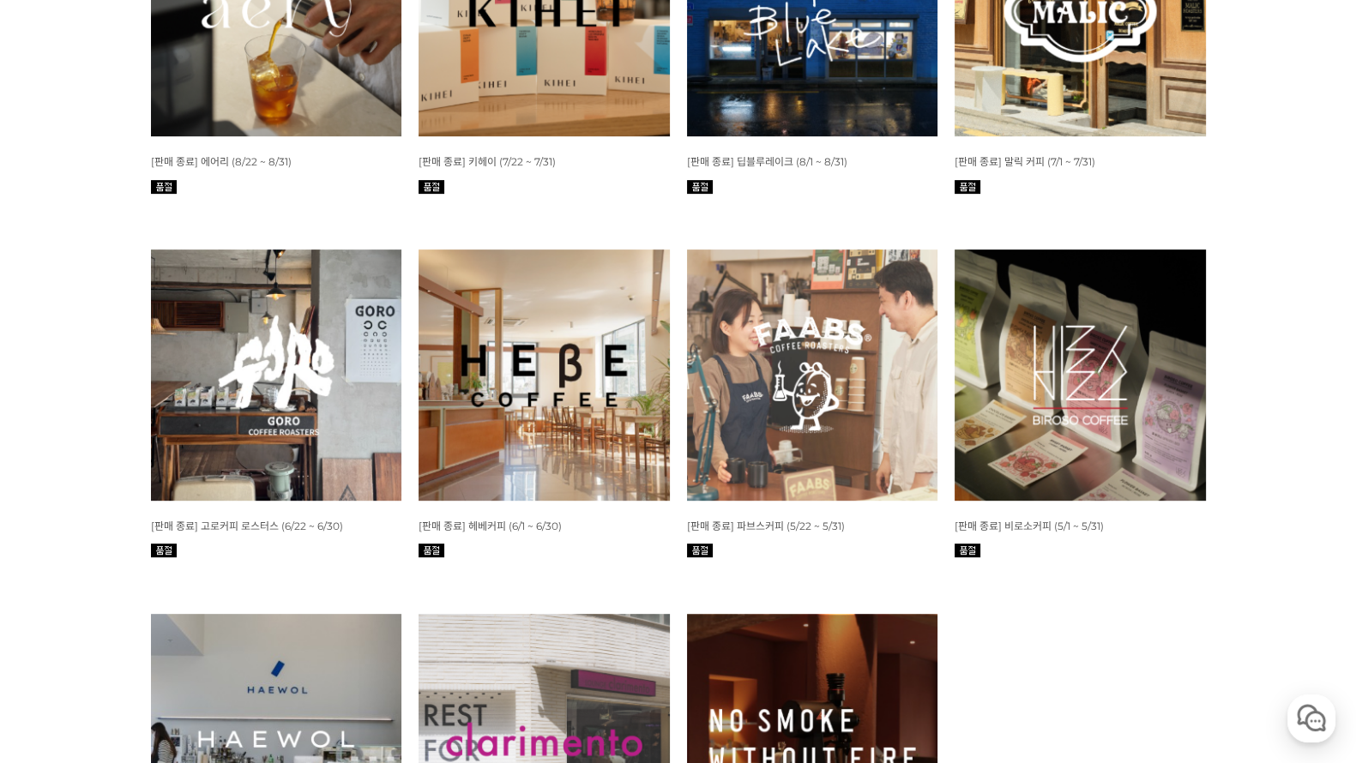
click at [994, 65] on img at bounding box center [1079, 11] width 251 height 251
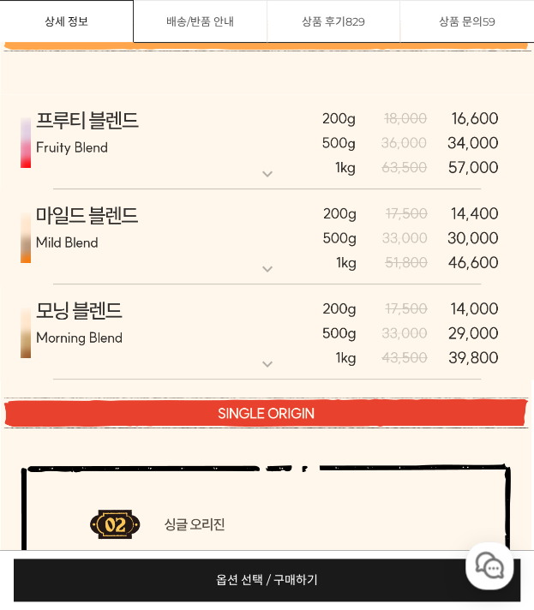
scroll to position [6545, 0]
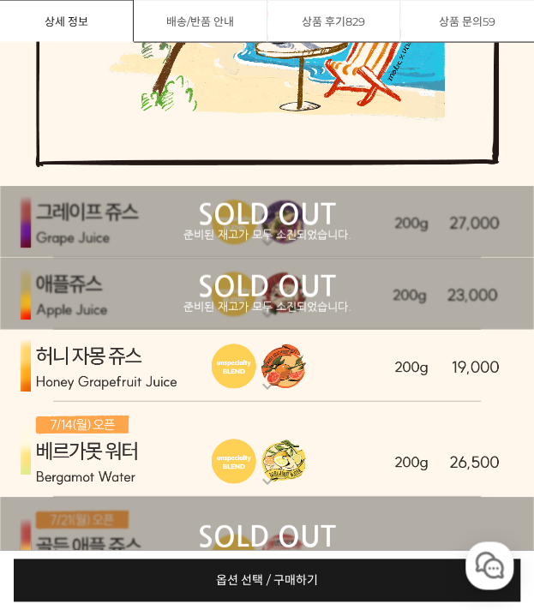
click at [284, 292] on p "SOLD OUT" at bounding box center [267, 287] width 534 height 27
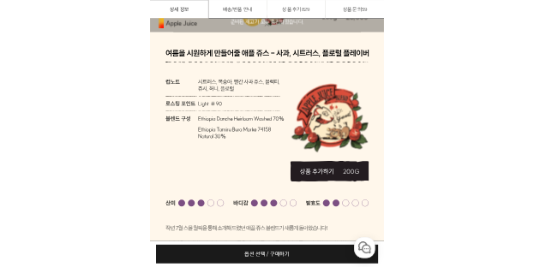
scroll to position [5945, 0]
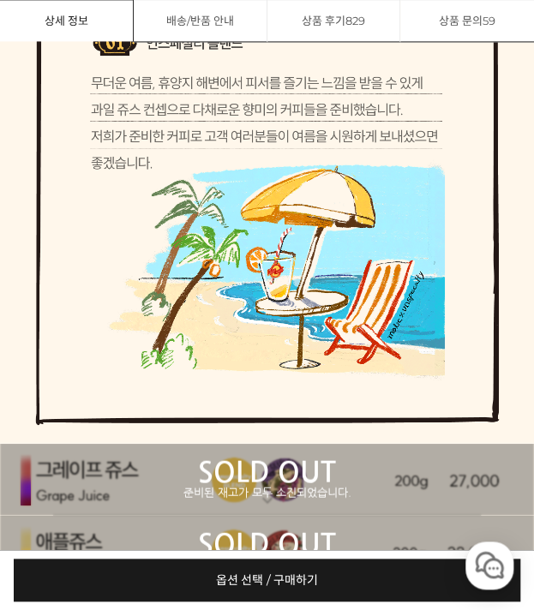
scroll to position [5688, 0]
